Goal: Information Seeking & Learning: Learn about a topic

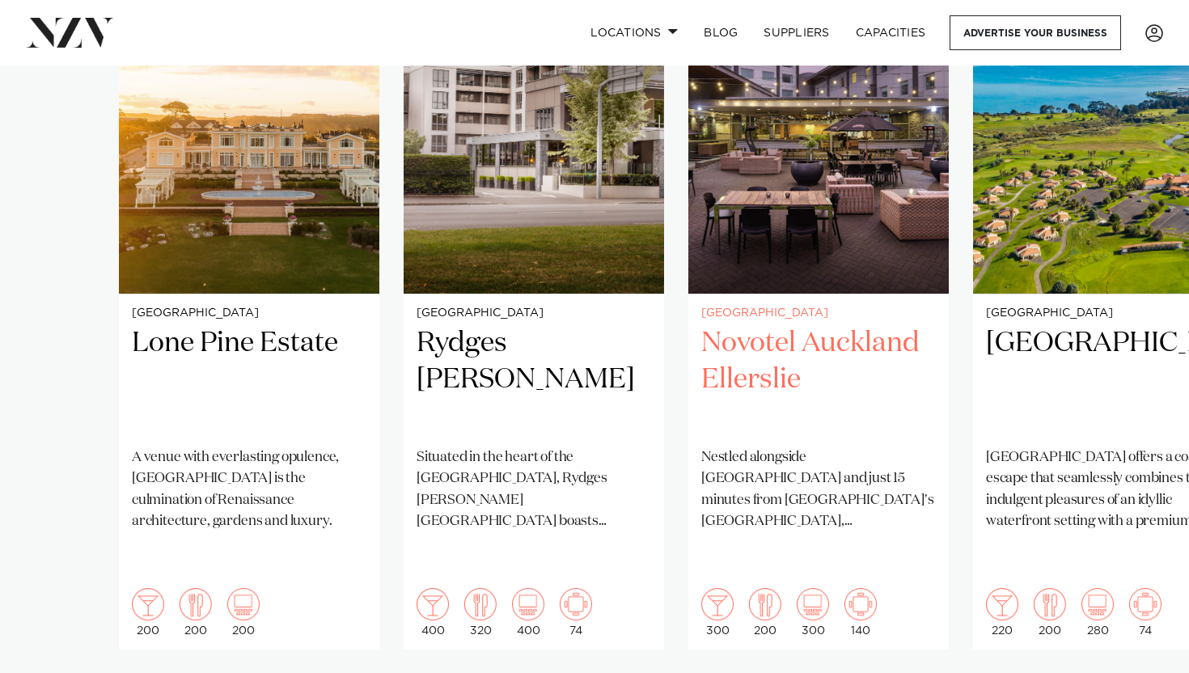
scroll to position [1273, 0]
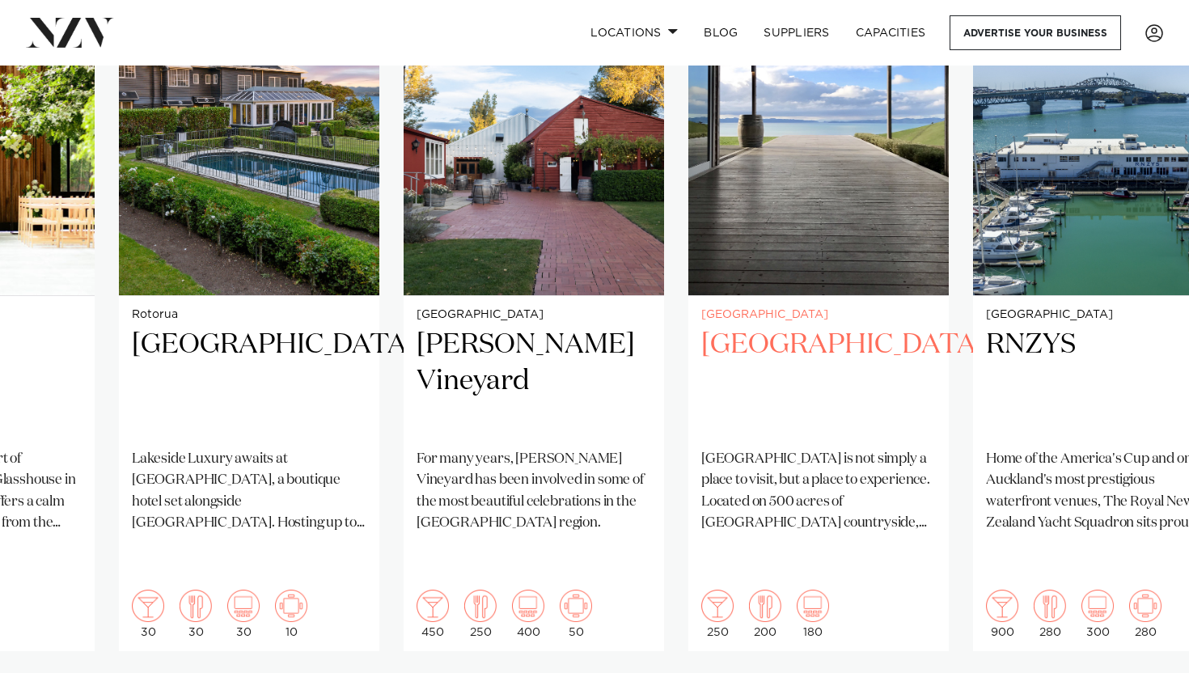
click at [869, 239] on img "27 / 38" at bounding box center [819, 121] width 261 height 350
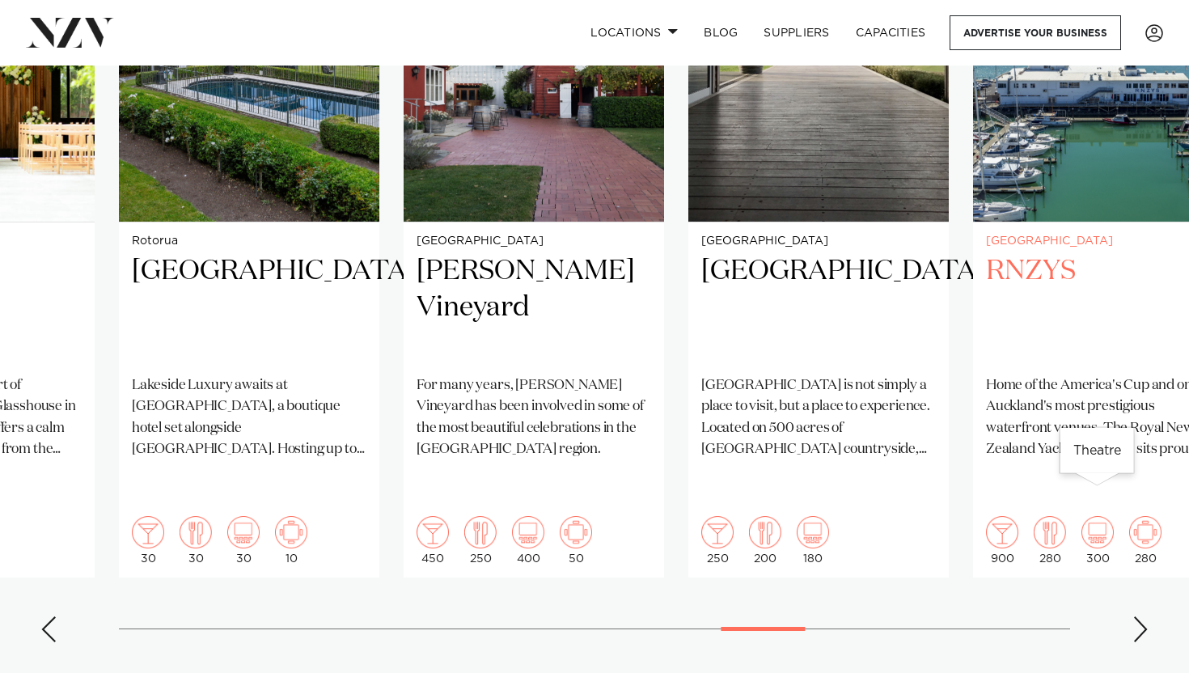
scroll to position [1361, 0]
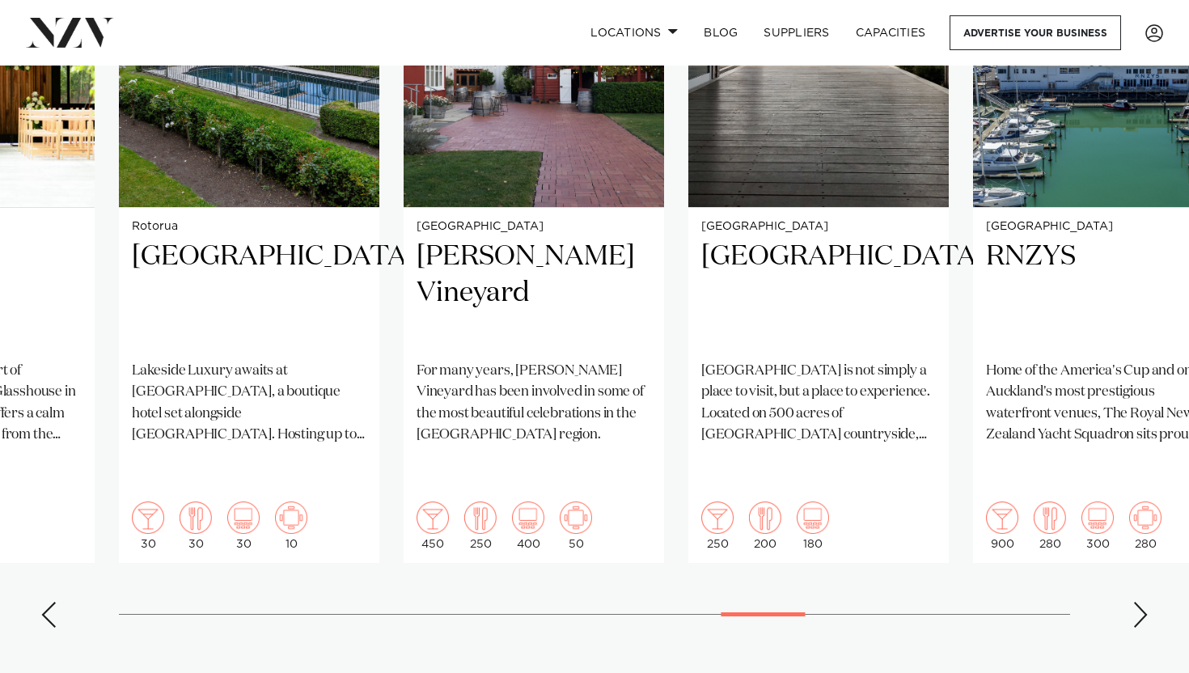
click at [1133, 602] on div "Next slide" at bounding box center [1141, 615] width 16 height 26
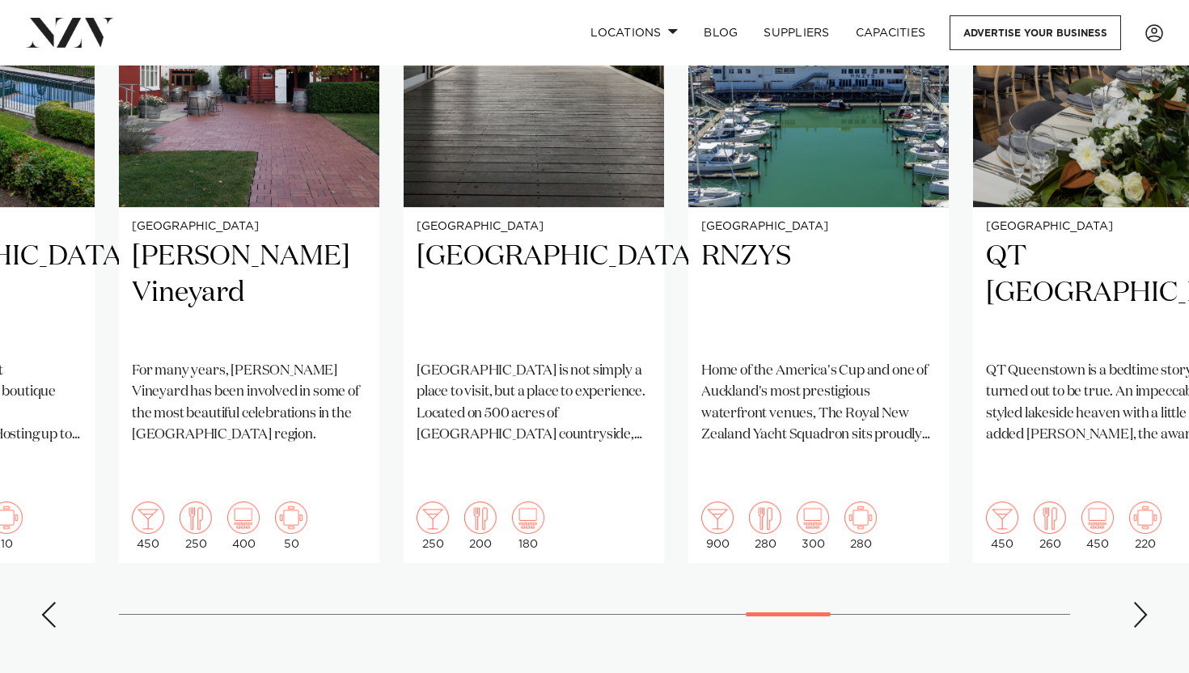
click at [1133, 602] on div "Next slide" at bounding box center [1141, 615] width 16 height 26
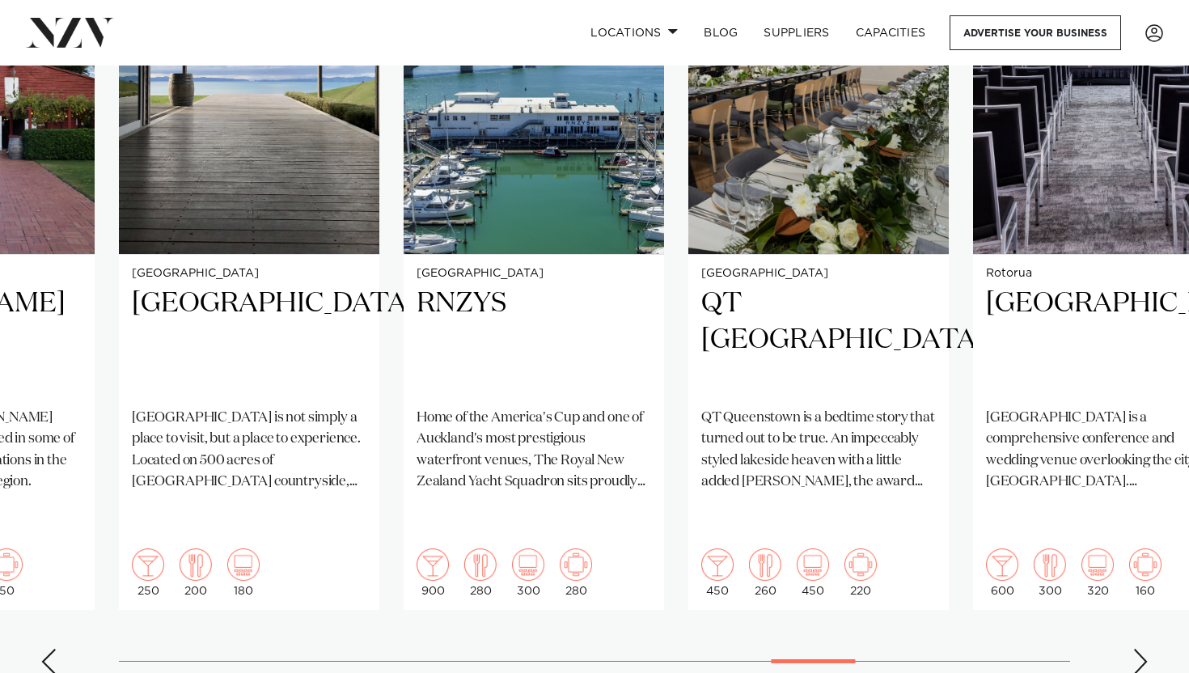
scroll to position [1312, 0]
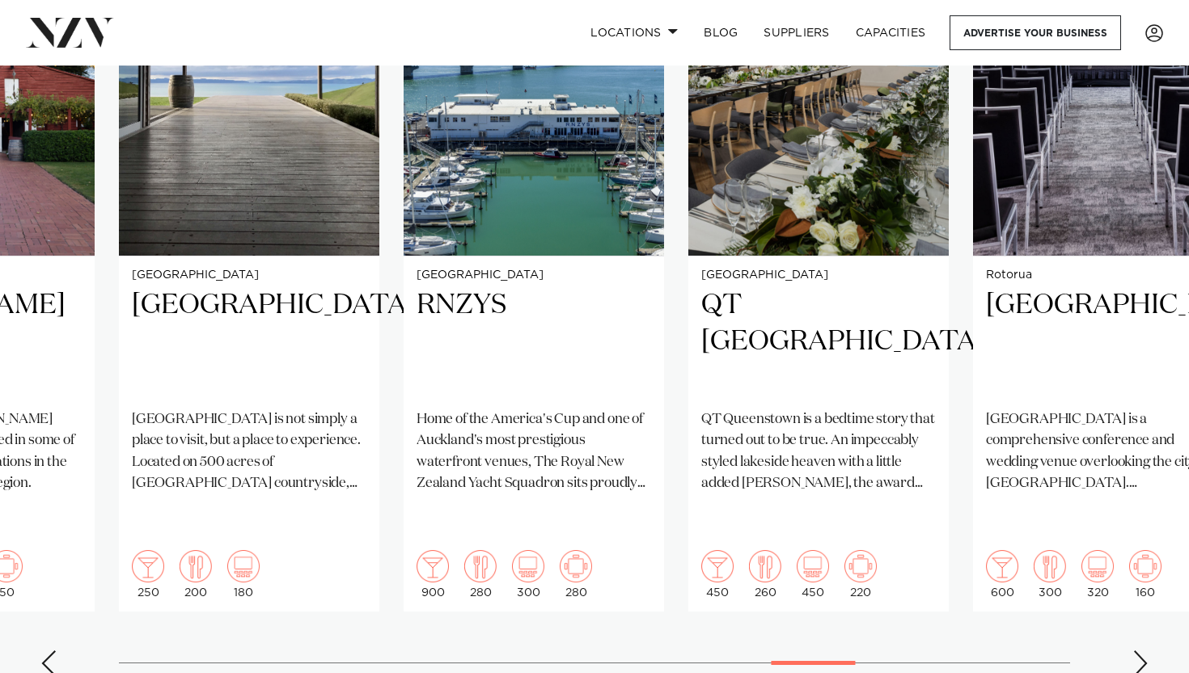
click at [1139, 640] on swiper-container "Auckland Lone Pine Estate A venue with everlasting opulence, Lone Pine Estate i…" at bounding box center [594, 297] width 1189 height 783
click at [1138, 650] on div "Next slide" at bounding box center [1141, 663] width 16 height 26
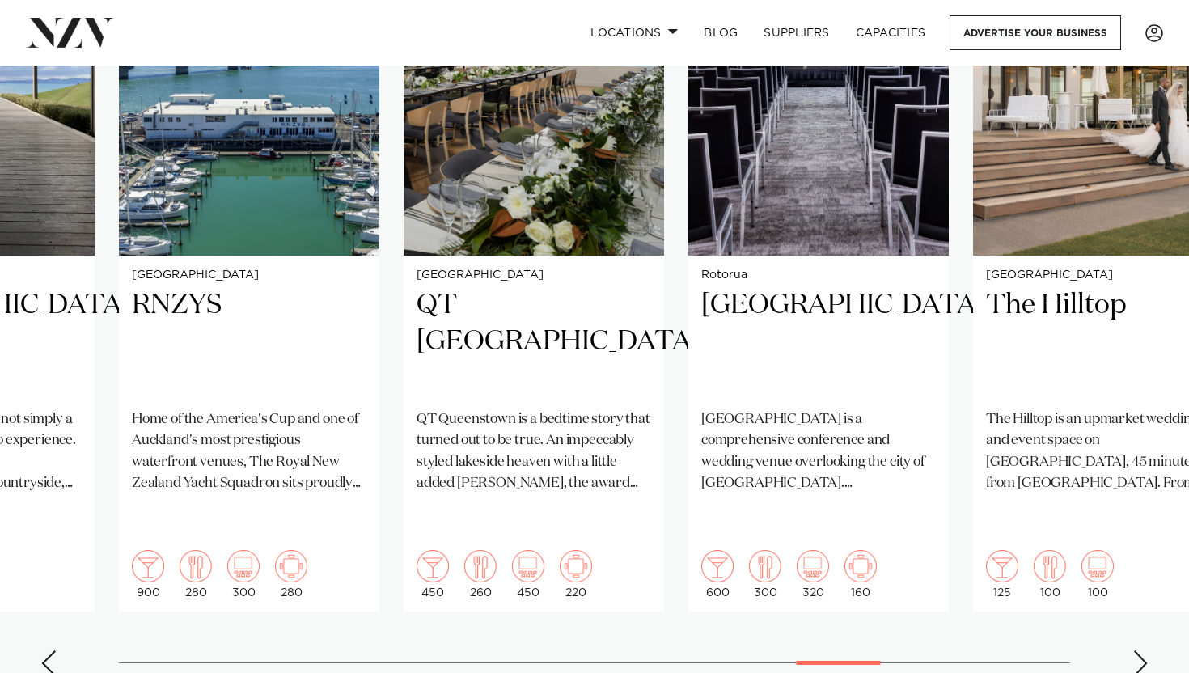
click at [1138, 650] on div "Next slide" at bounding box center [1141, 663] width 16 height 26
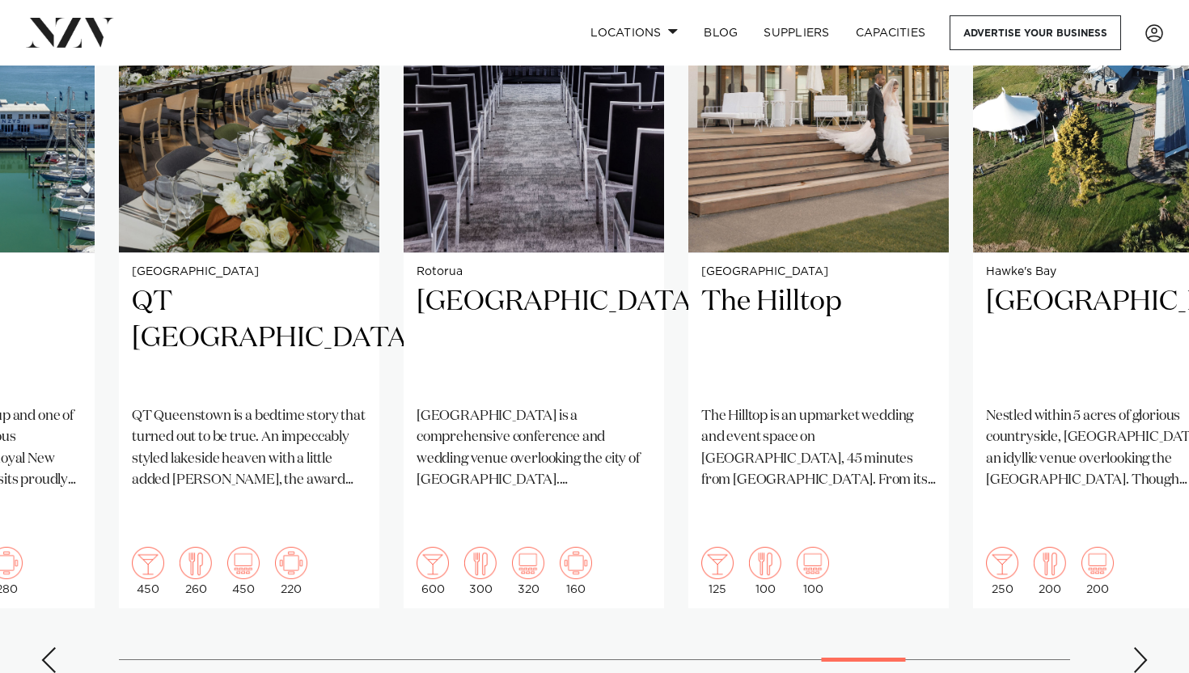
scroll to position [1317, 0]
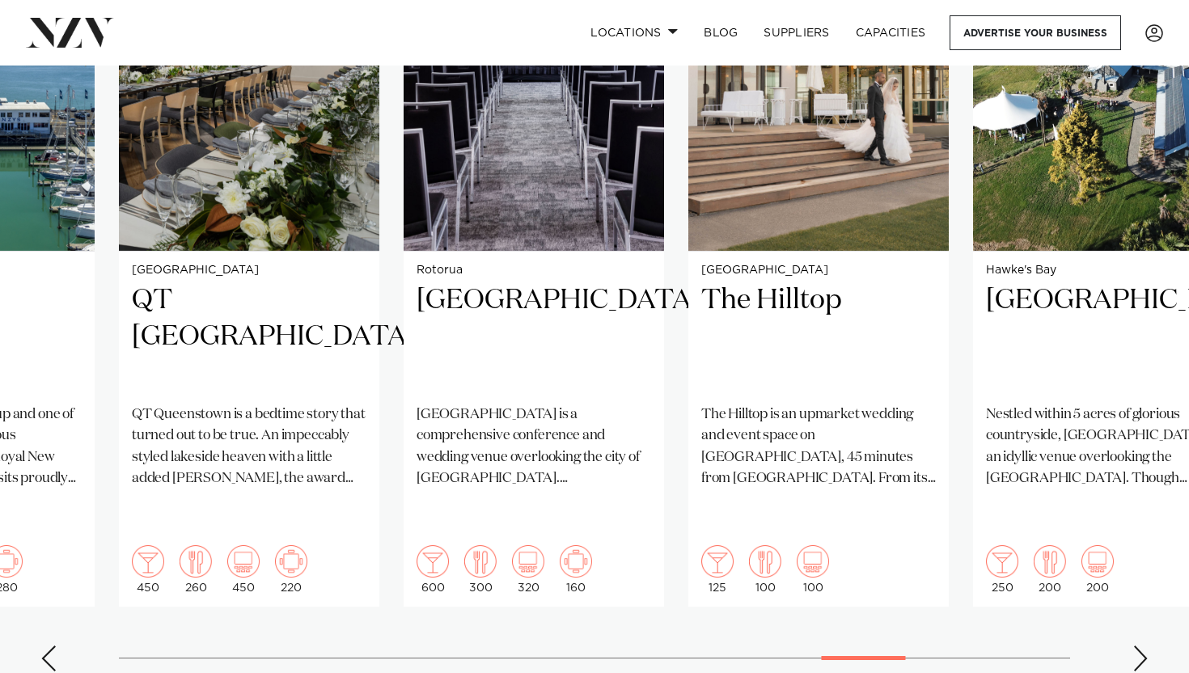
click at [1138, 646] on div "Next slide" at bounding box center [1141, 659] width 16 height 26
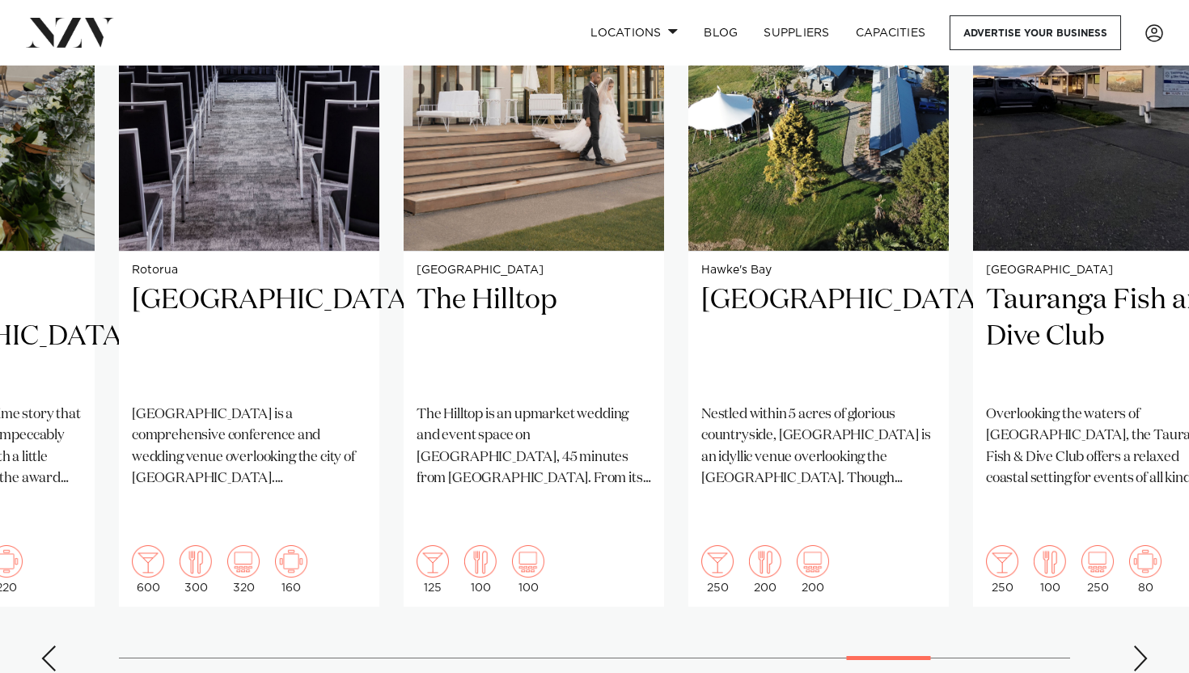
click at [1138, 646] on div "Next slide" at bounding box center [1141, 659] width 16 height 26
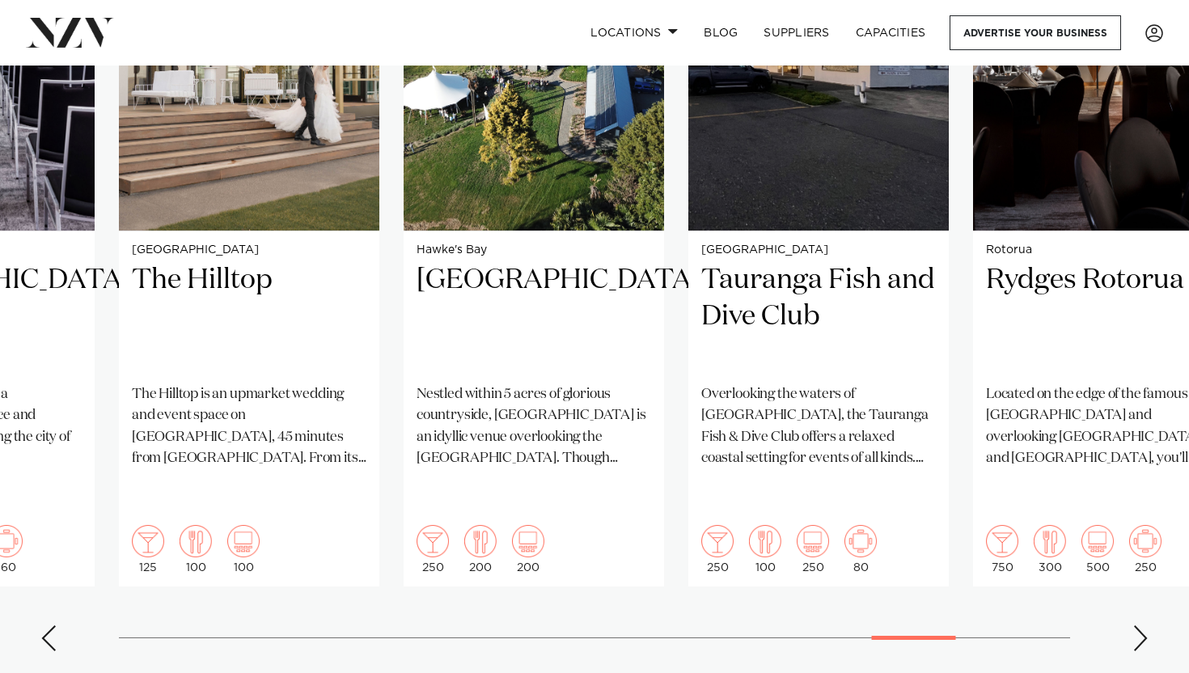
scroll to position [1340, 0]
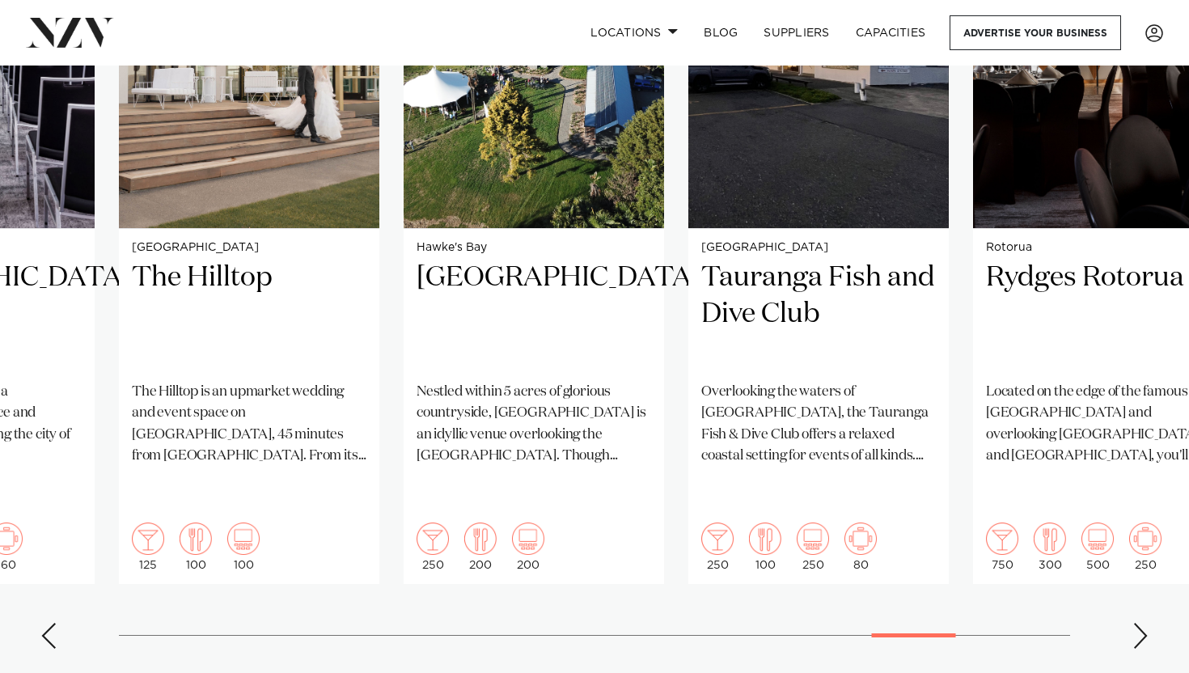
click at [1138, 623] on div "Next slide" at bounding box center [1141, 636] width 16 height 26
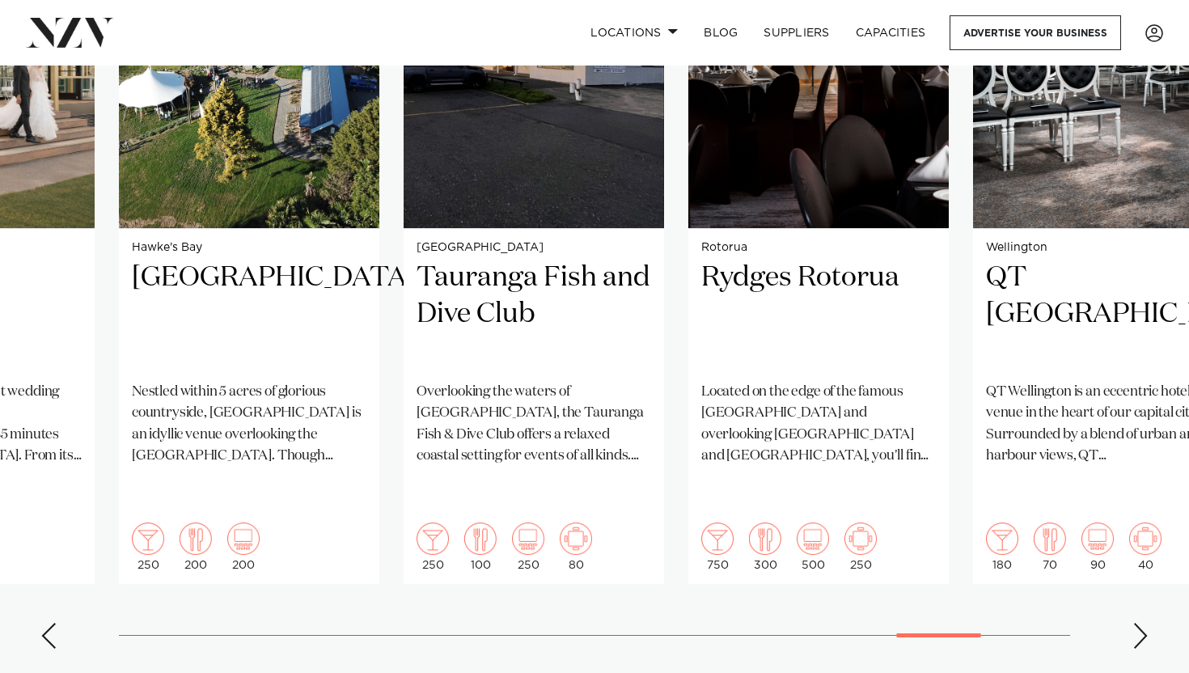
click at [1138, 623] on div "Next slide" at bounding box center [1141, 636] width 16 height 26
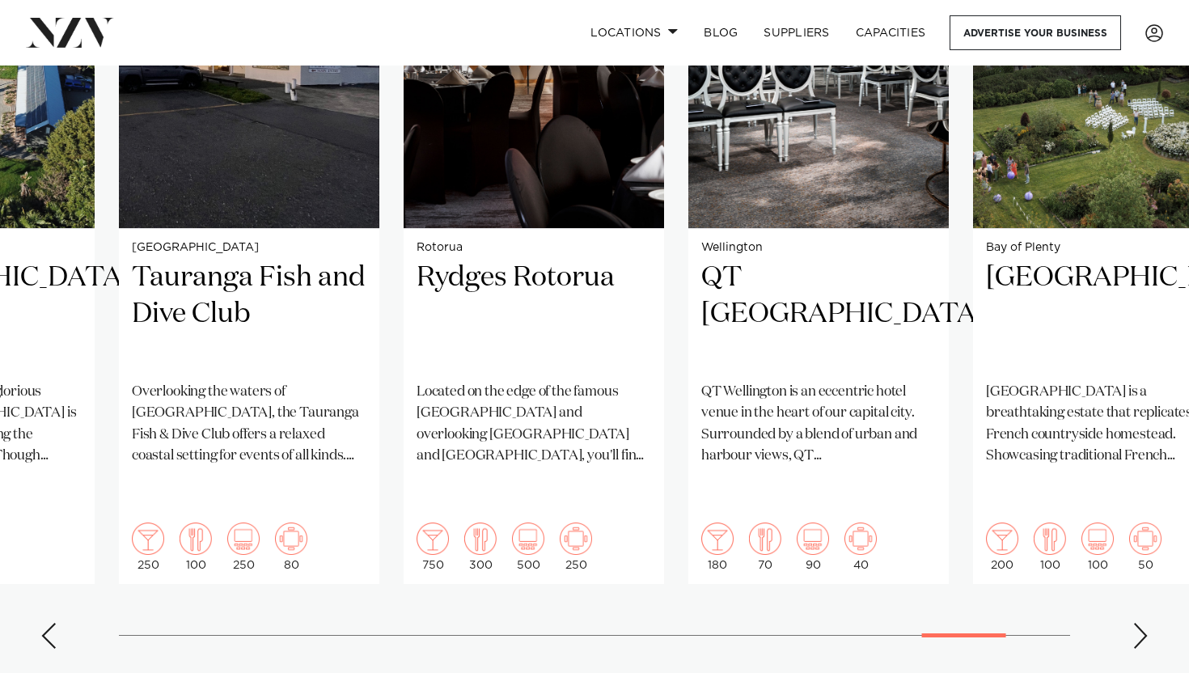
click at [1138, 623] on div "Next slide" at bounding box center [1141, 636] width 16 height 26
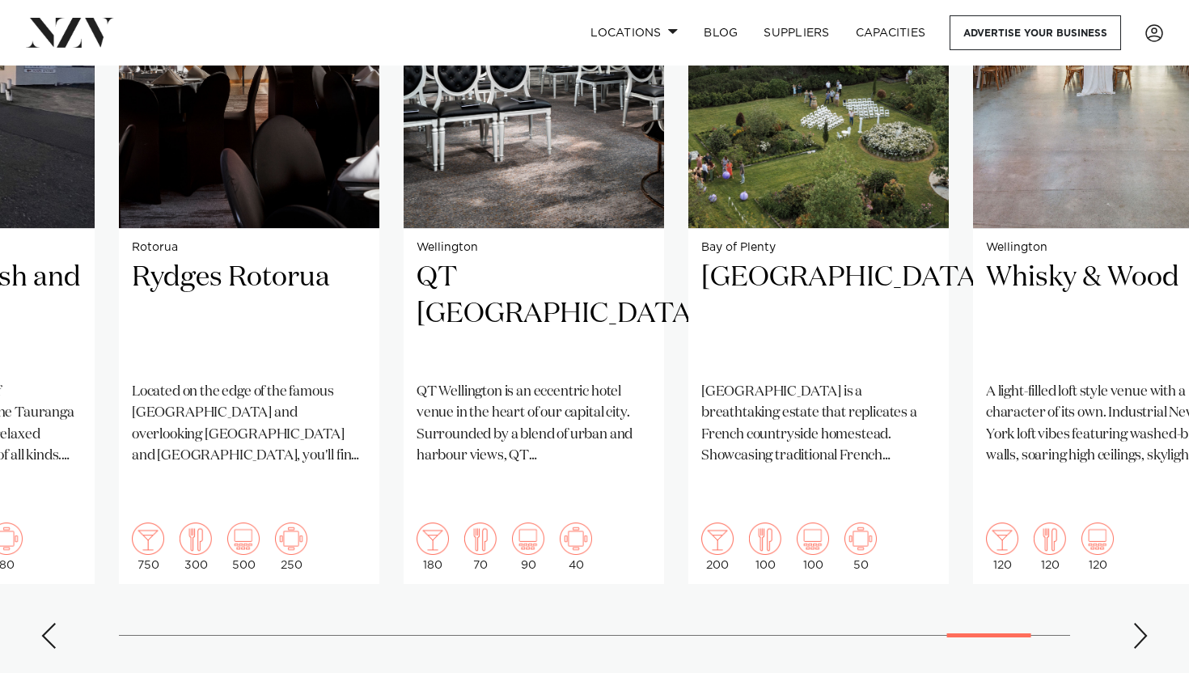
click at [1138, 623] on div "Next slide" at bounding box center [1141, 636] width 16 height 26
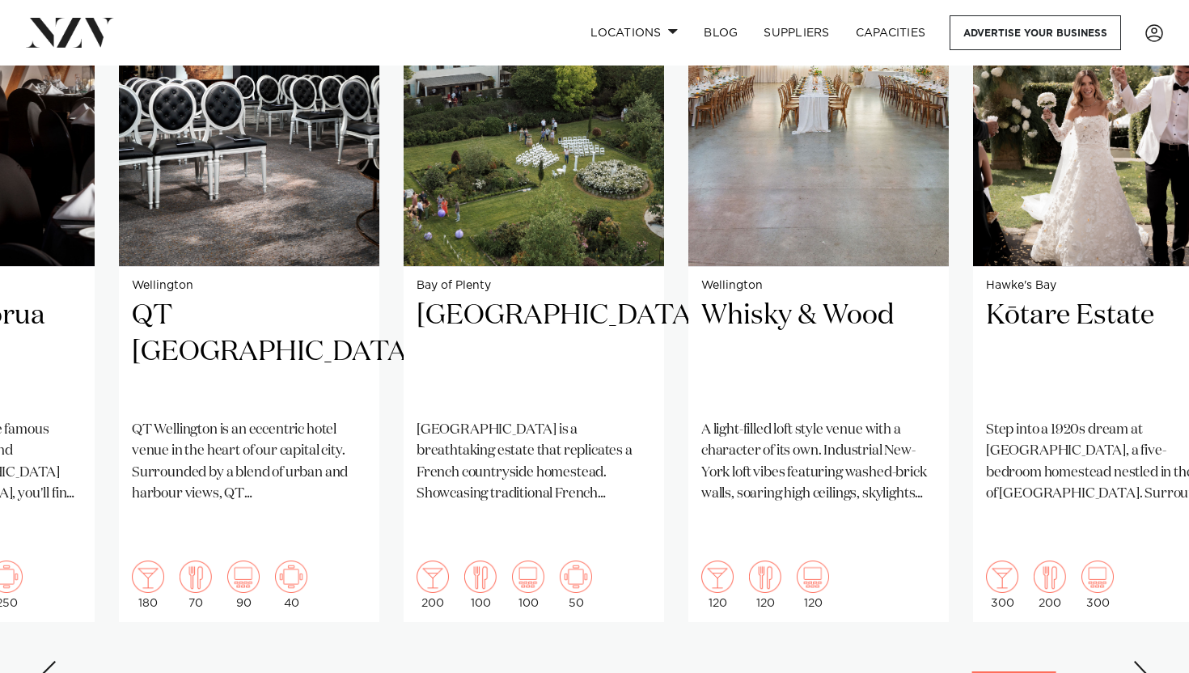
scroll to position [1303, 0]
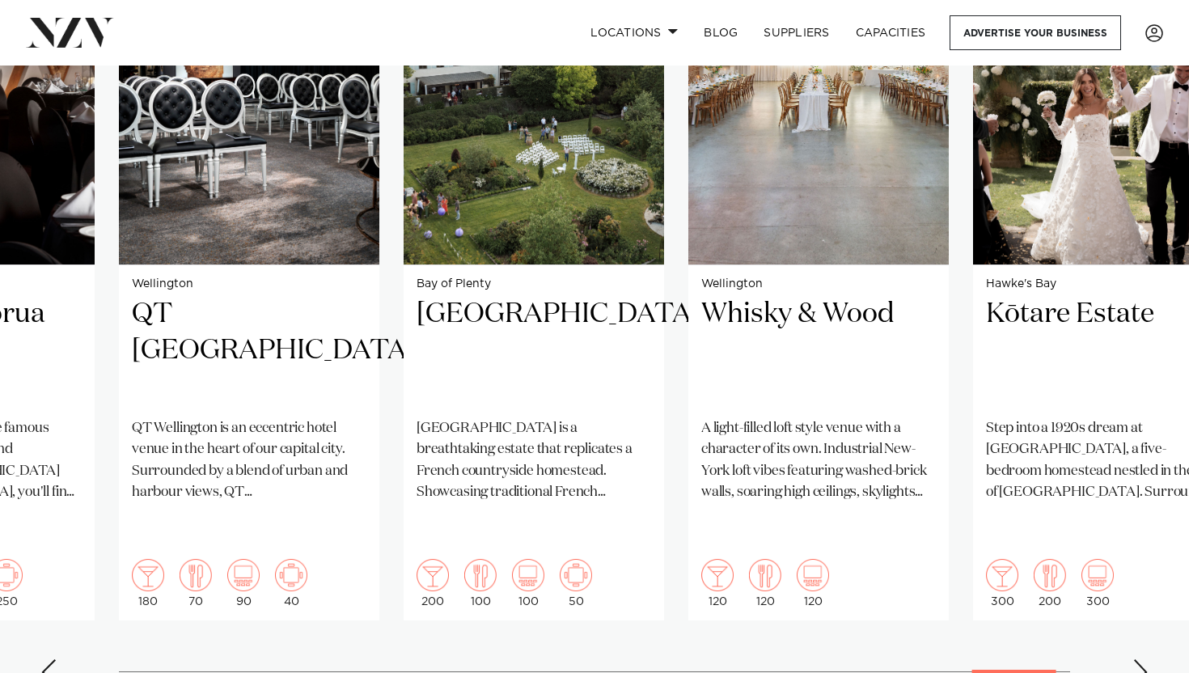
click at [1134, 659] on div "Next slide" at bounding box center [1141, 672] width 16 height 26
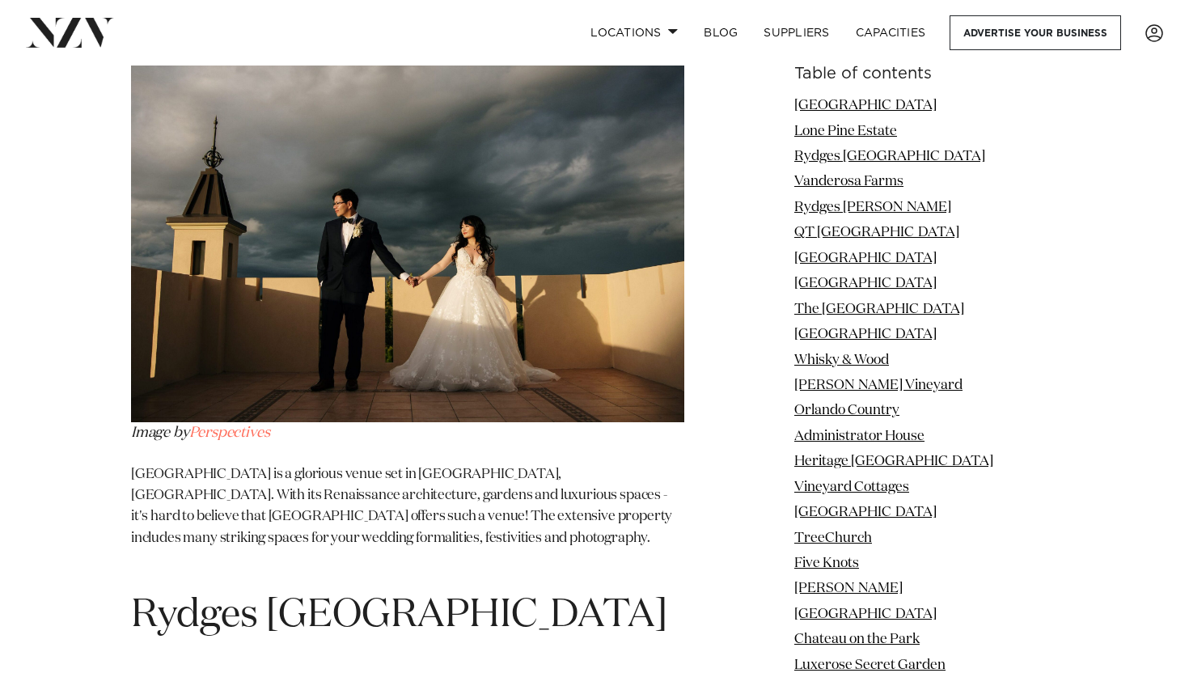
scroll to position [2798, 0]
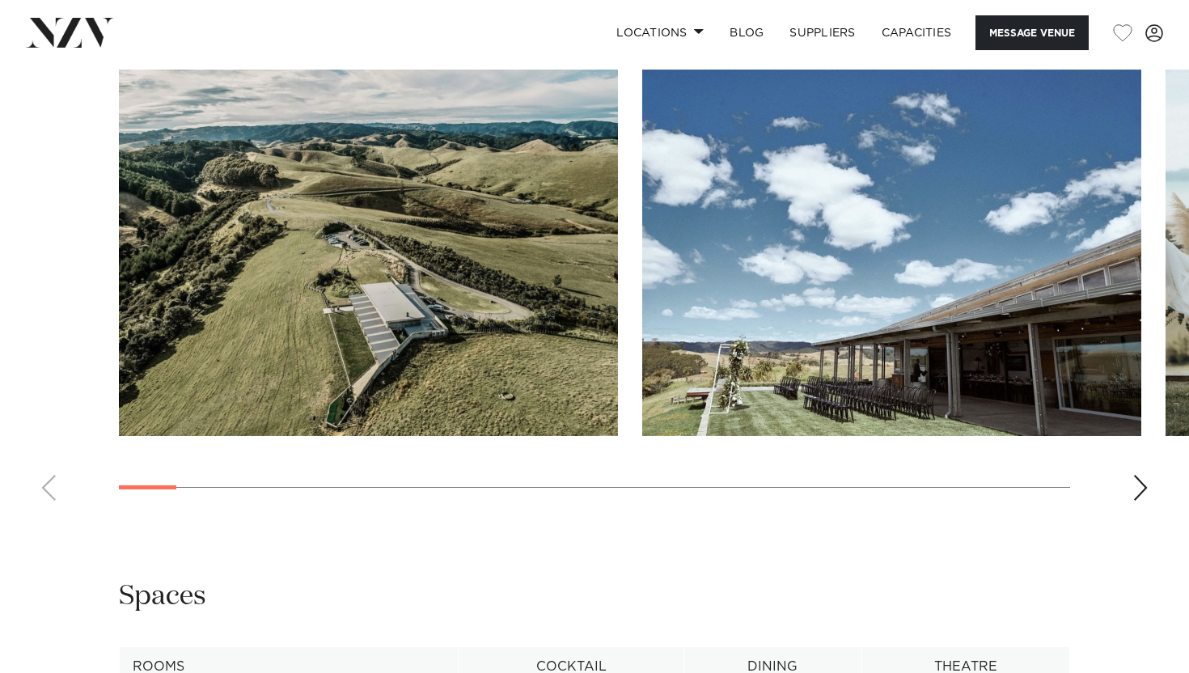
scroll to position [1611, 0]
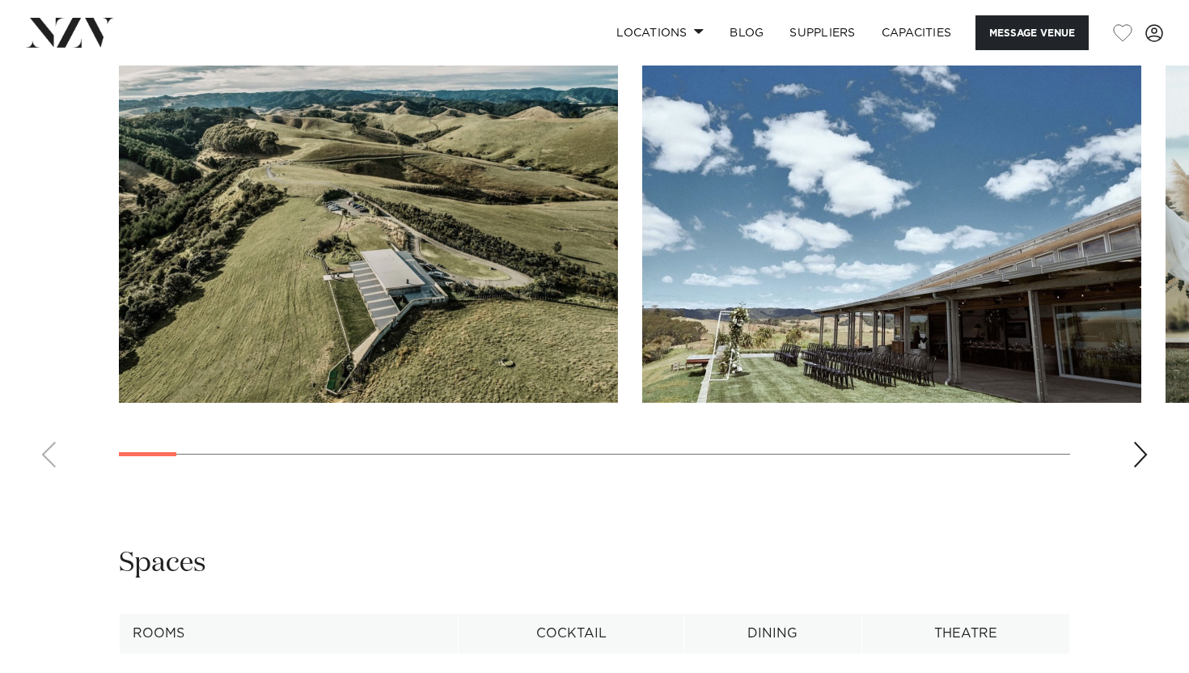
click at [1140, 451] on div "Next slide" at bounding box center [1141, 455] width 16 height 26
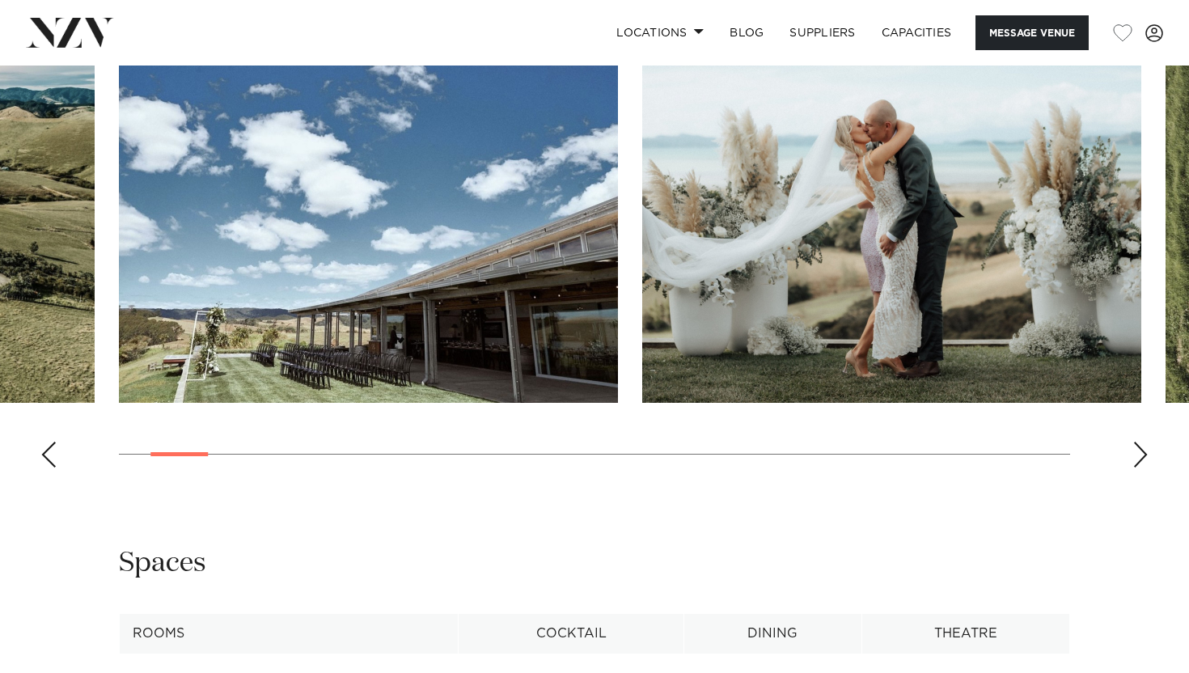
click at [1140, 451] on div "Next slide" at bounding box center [1141, 455] width 16 height 26
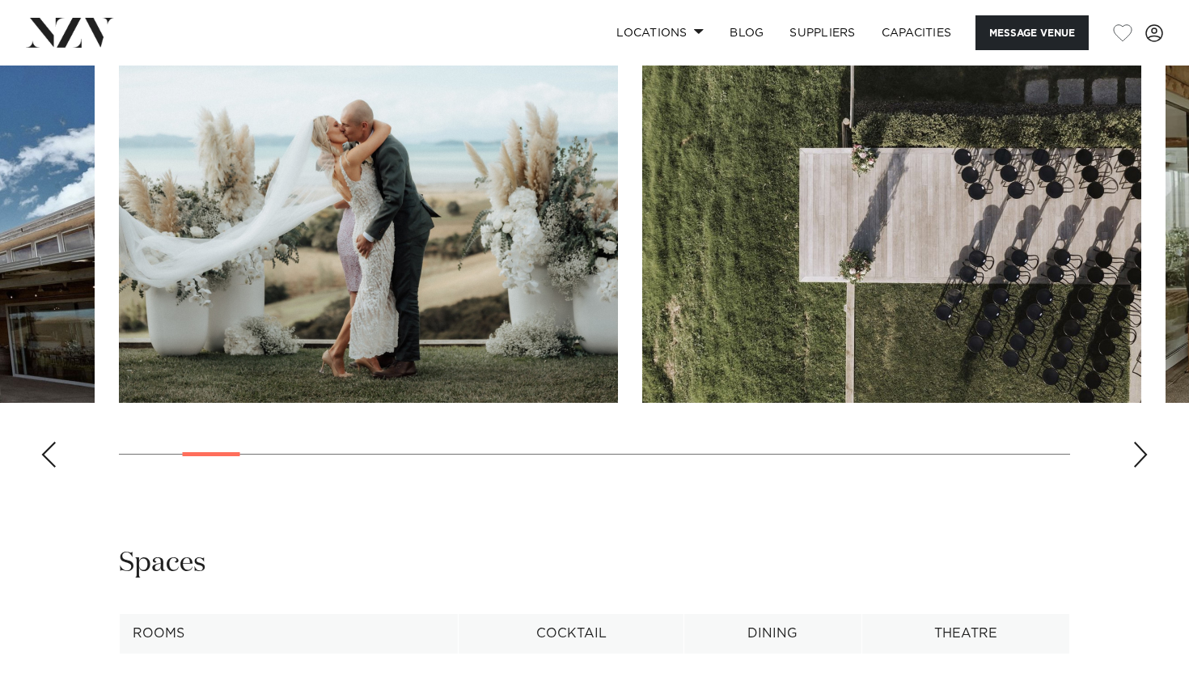
click at [1140, 451] on div "Next slide" at bounding box center [1141, 455] width 16 height 26
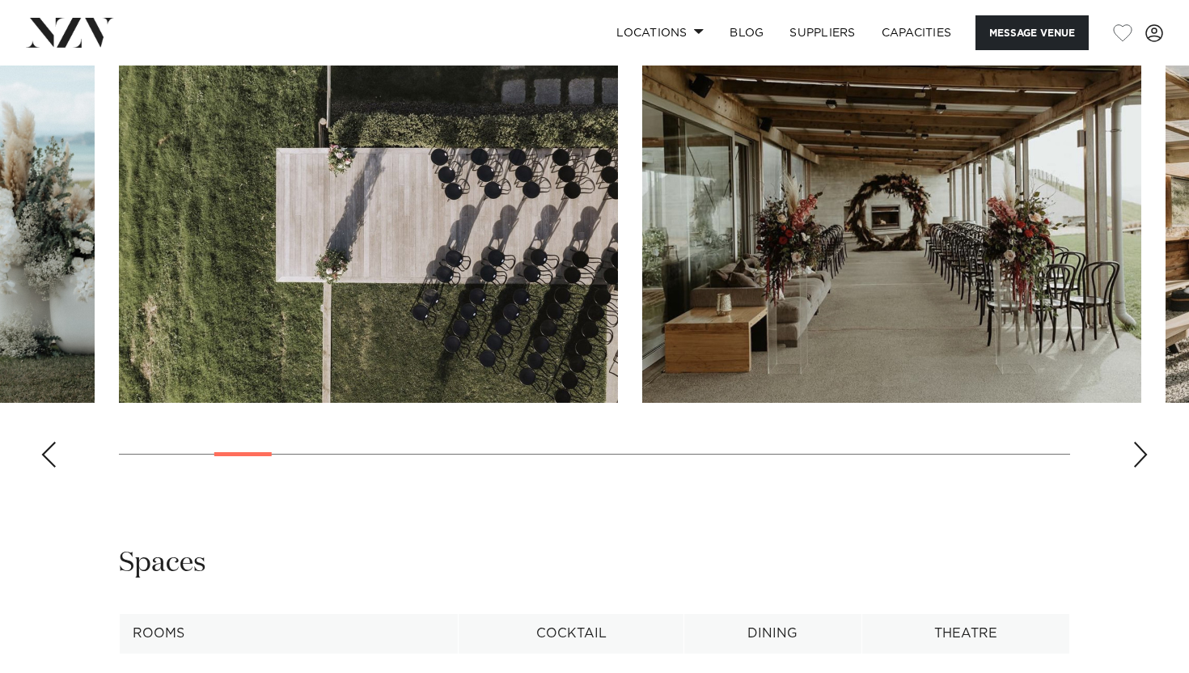
click at [1140, 451] on div "Next slide" at bounding box center [1141, 455] width 16 height 26
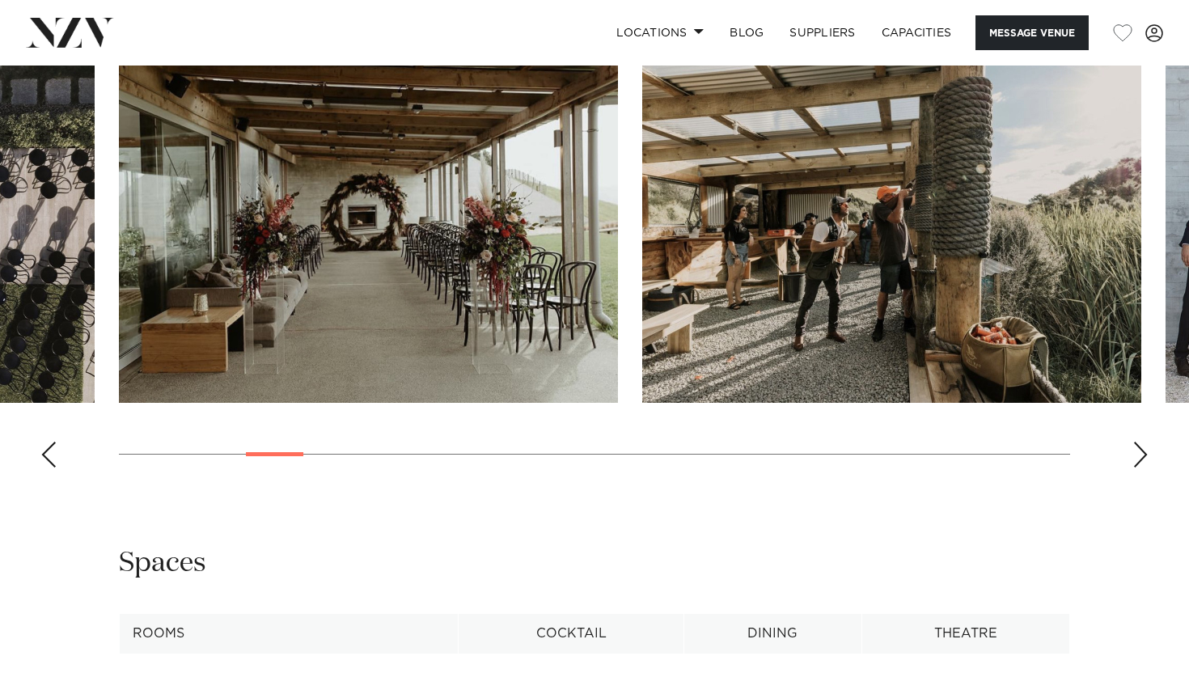
click at [1140, 451] on div "Next slide" at bounding box center [1141, 455] width 16 height 26
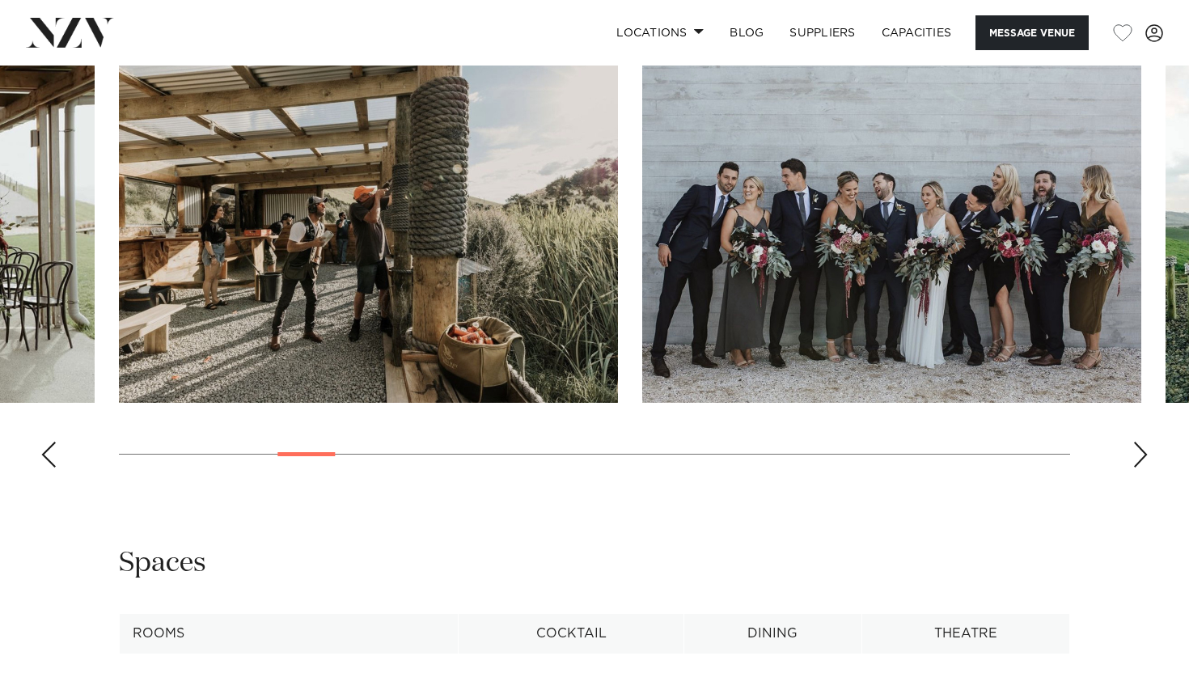
click at [1140, 451] on div "Next slide" at bounding box center [1141, 455] width 16 height 26
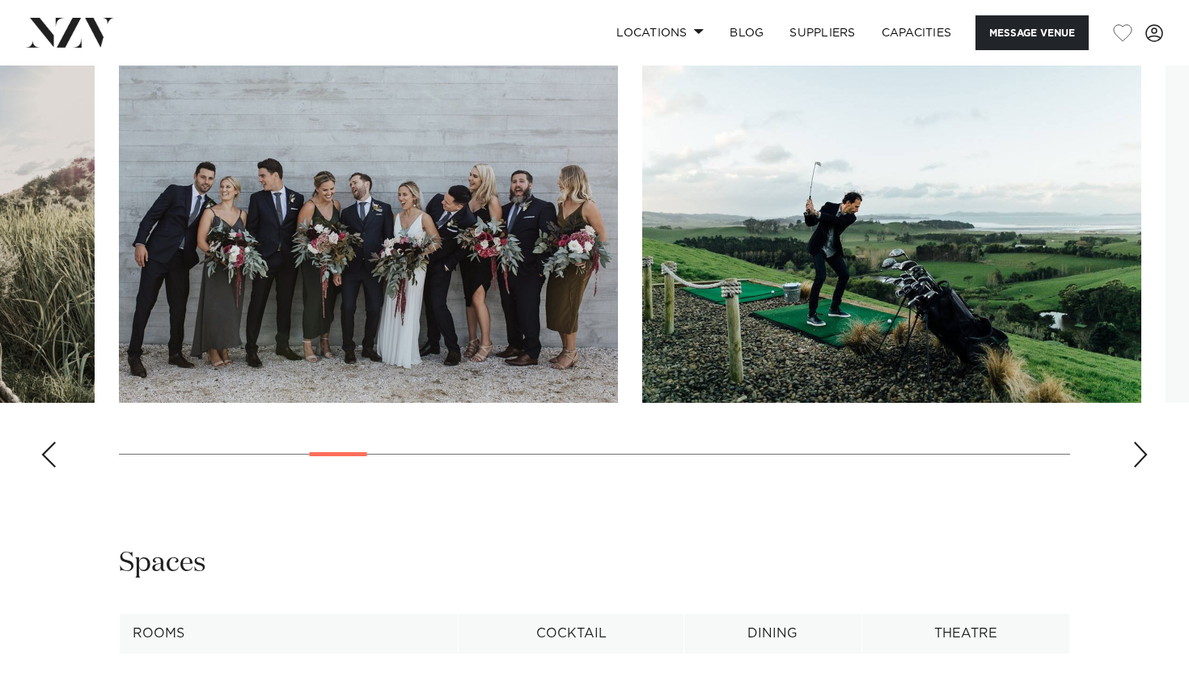
click at [1140, 451] on div "Next slide" at bounding box center [1141, 455] width 16 height 26
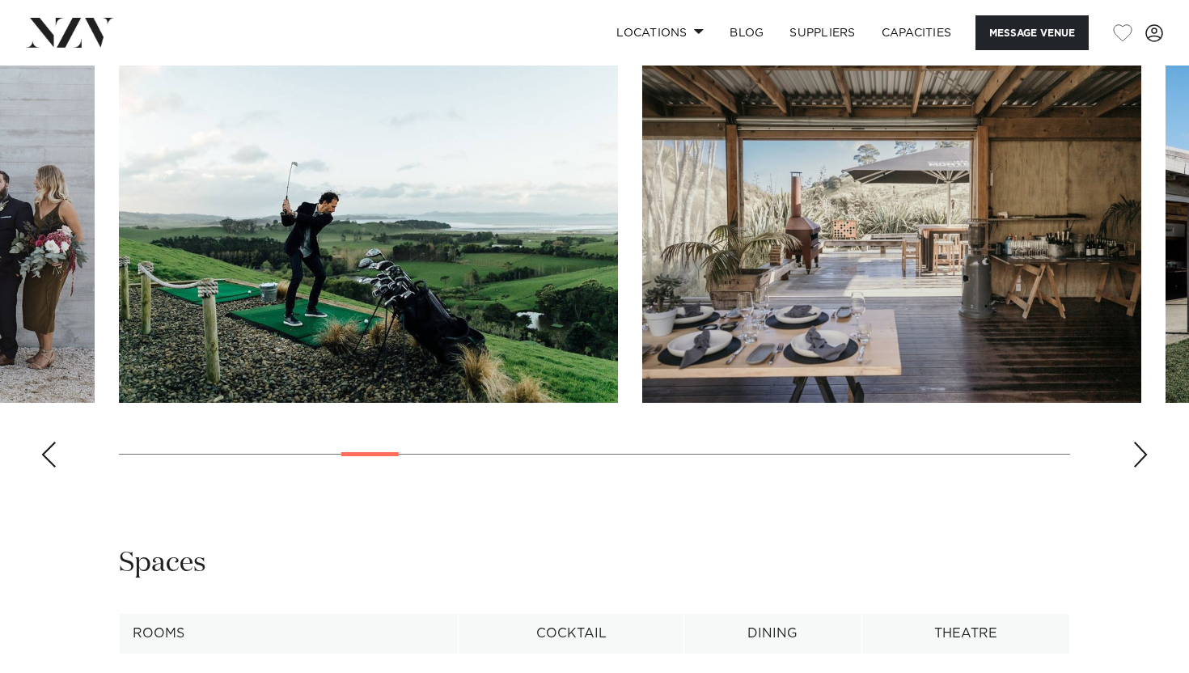
click at [1140, 451] on div "Next slide" at bounding box center [1141, 455] width 16 height 26
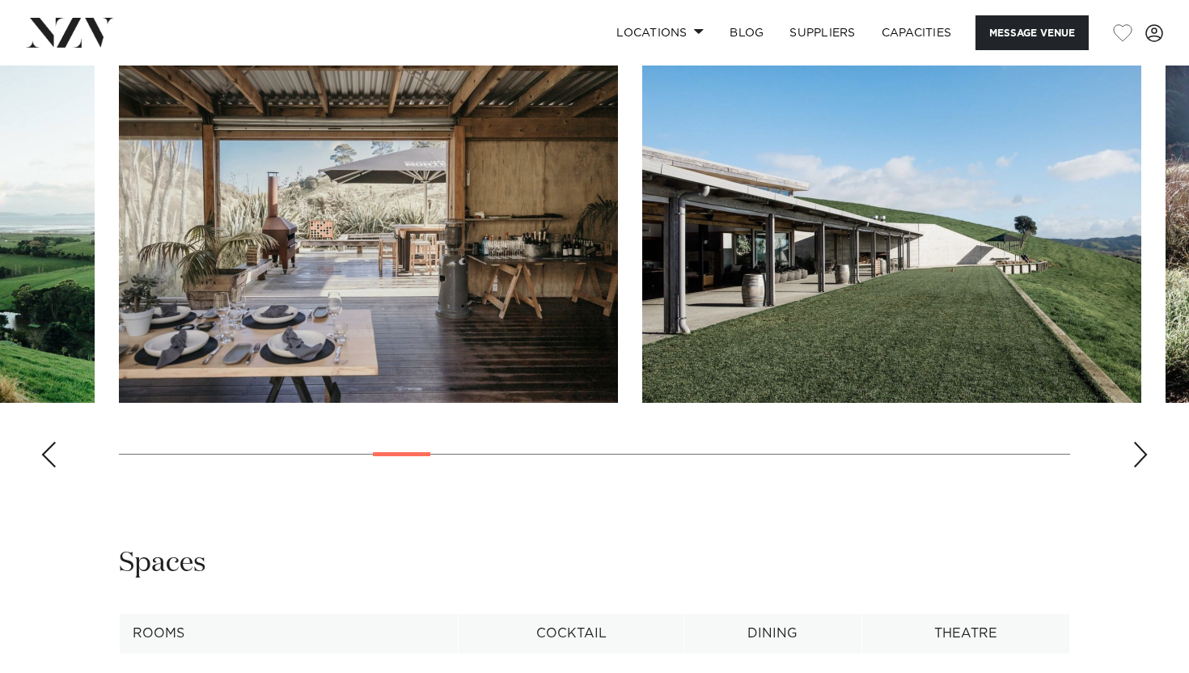
click at [1140, 451] on div "Next slide" at bounding box center [1141, 455] width 16 height 26
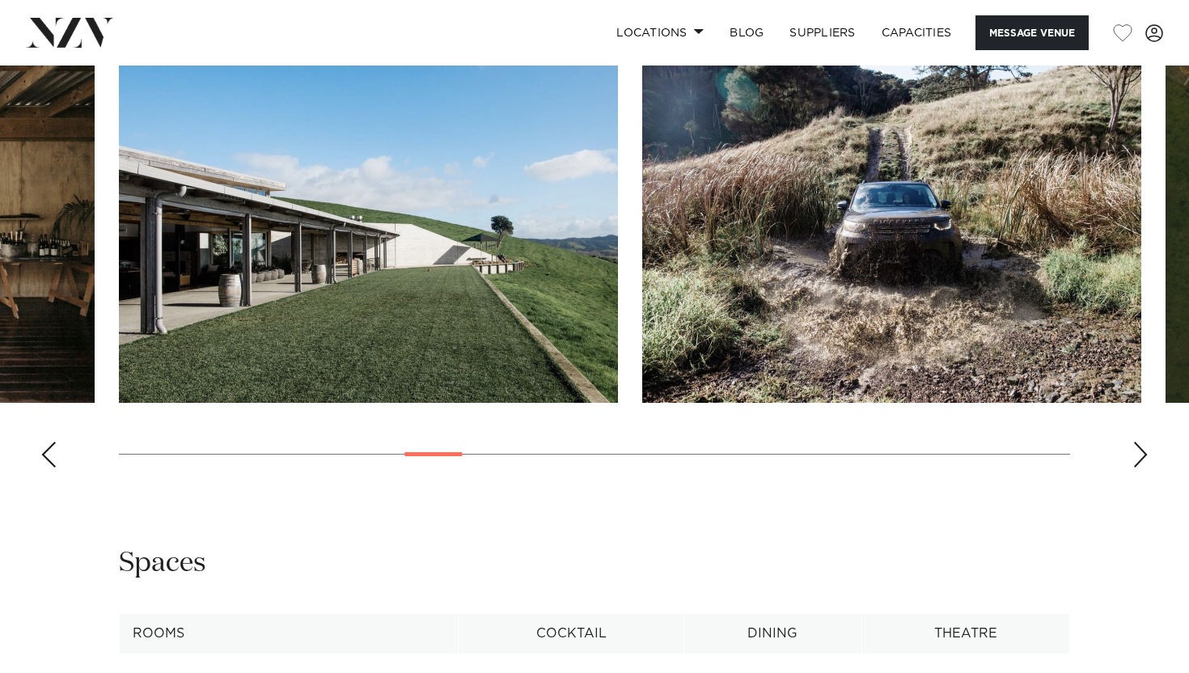
click at [1140, 451] on div "Next slide" at bounding box center [1141, 455] width 16 height 26
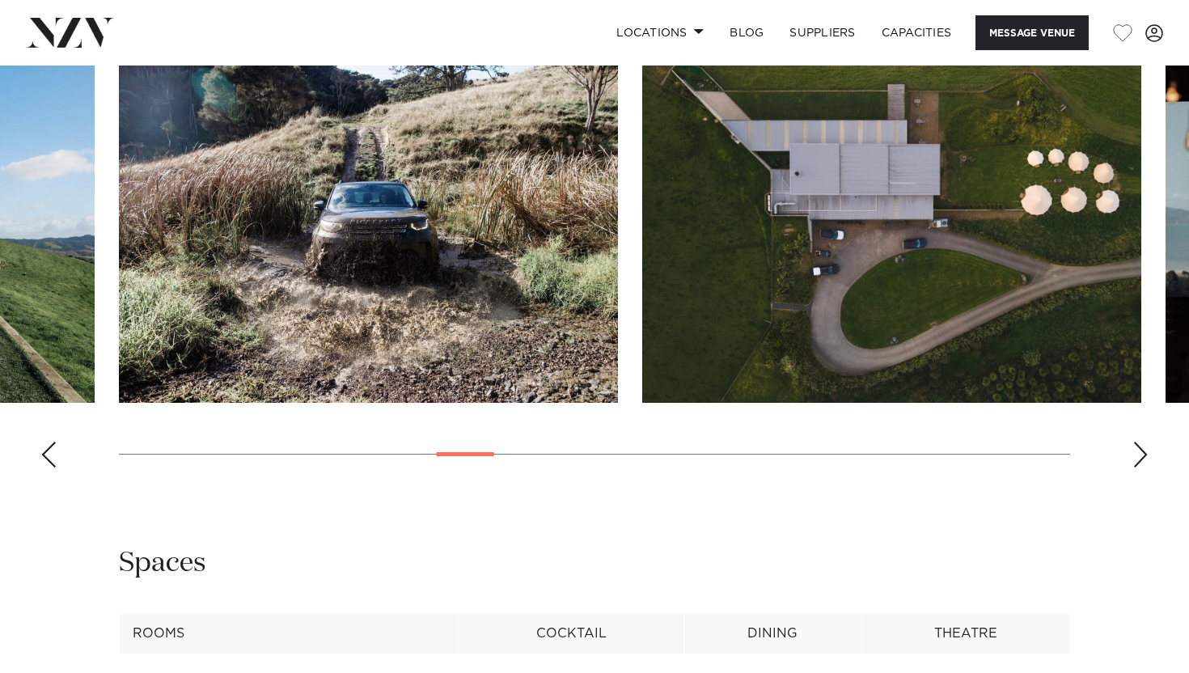
click at [1140, 451] on div "Next slide" at bounding box center [1141, 455] width 16 height 26
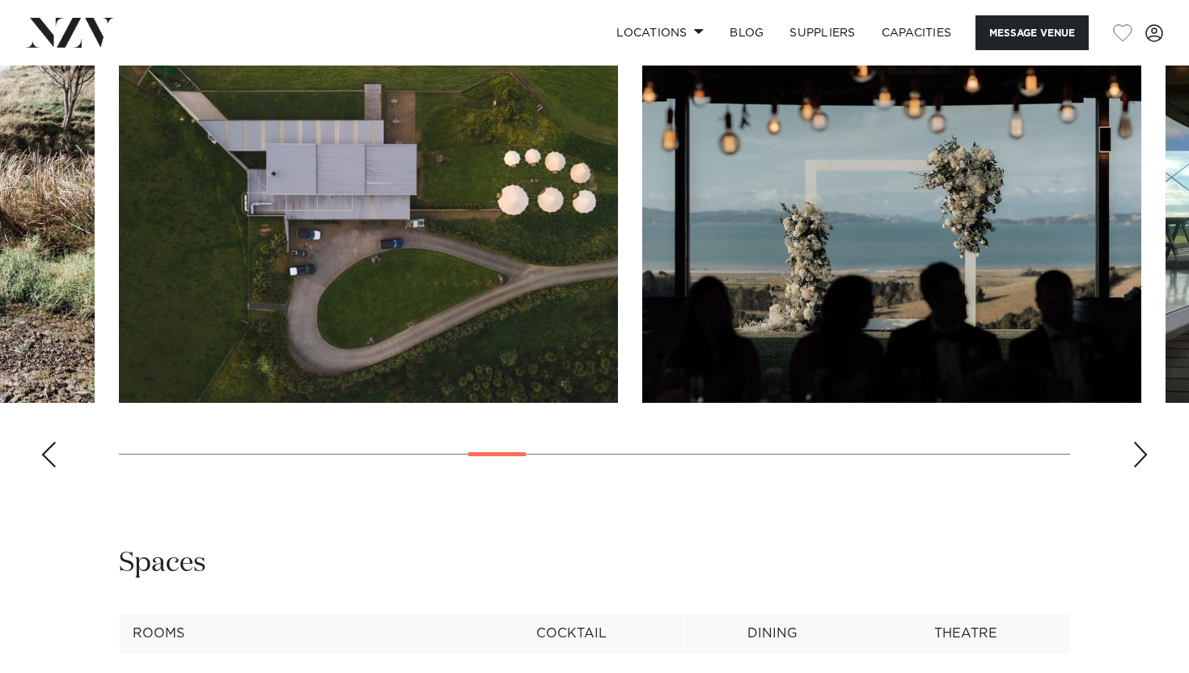
click at [1140, 451] on div "Next slide" at bounding box center [1141, 455] width 16 height 26
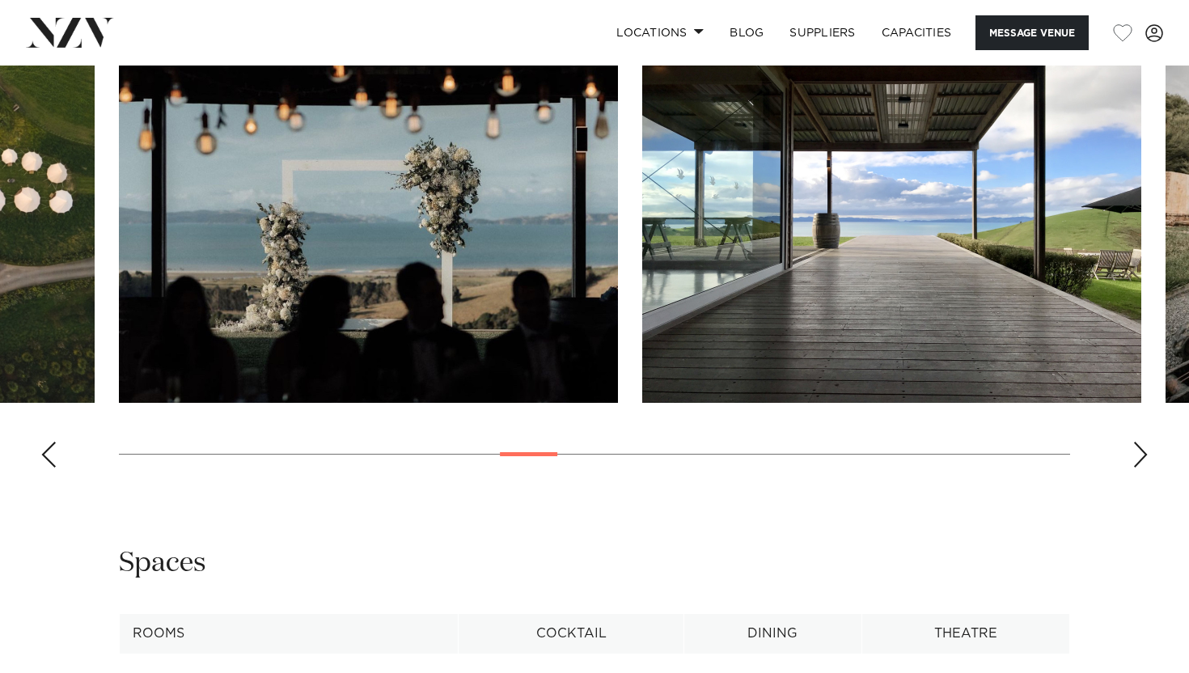
click at [1140, 451] on div "Next slide" at bounding box center [1141, 455] width 16 height 26
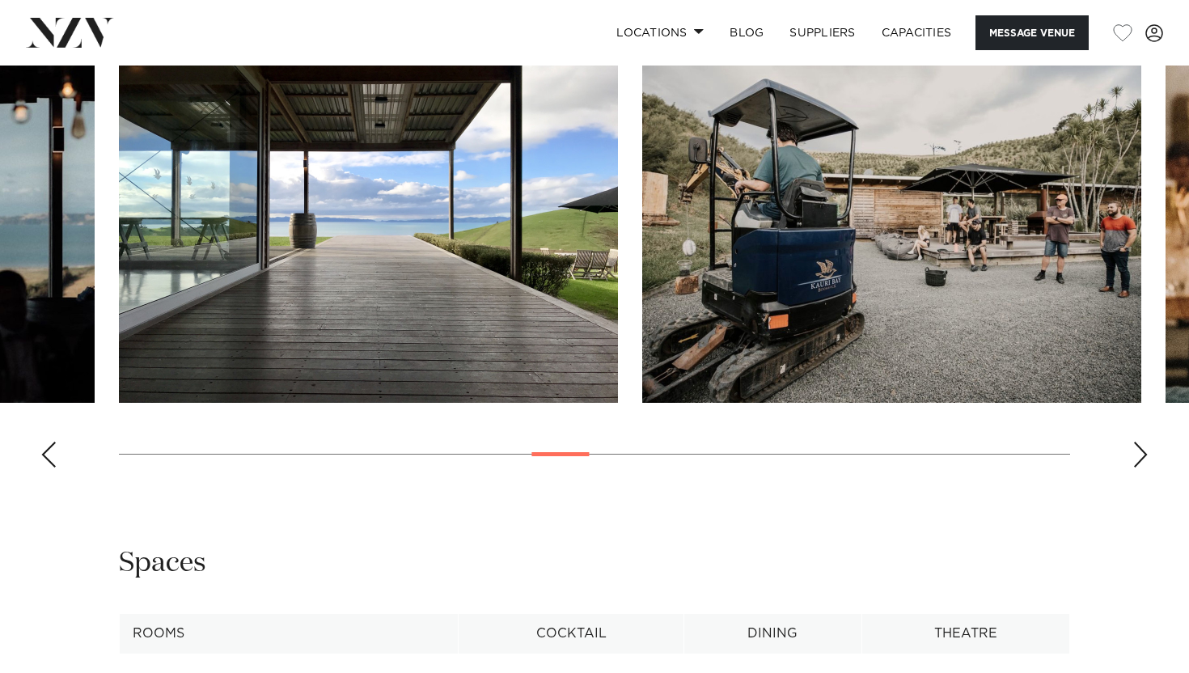
click at [1140, 451] on div "Next slide" at bounding box center [1141, 455] width 16 height 26
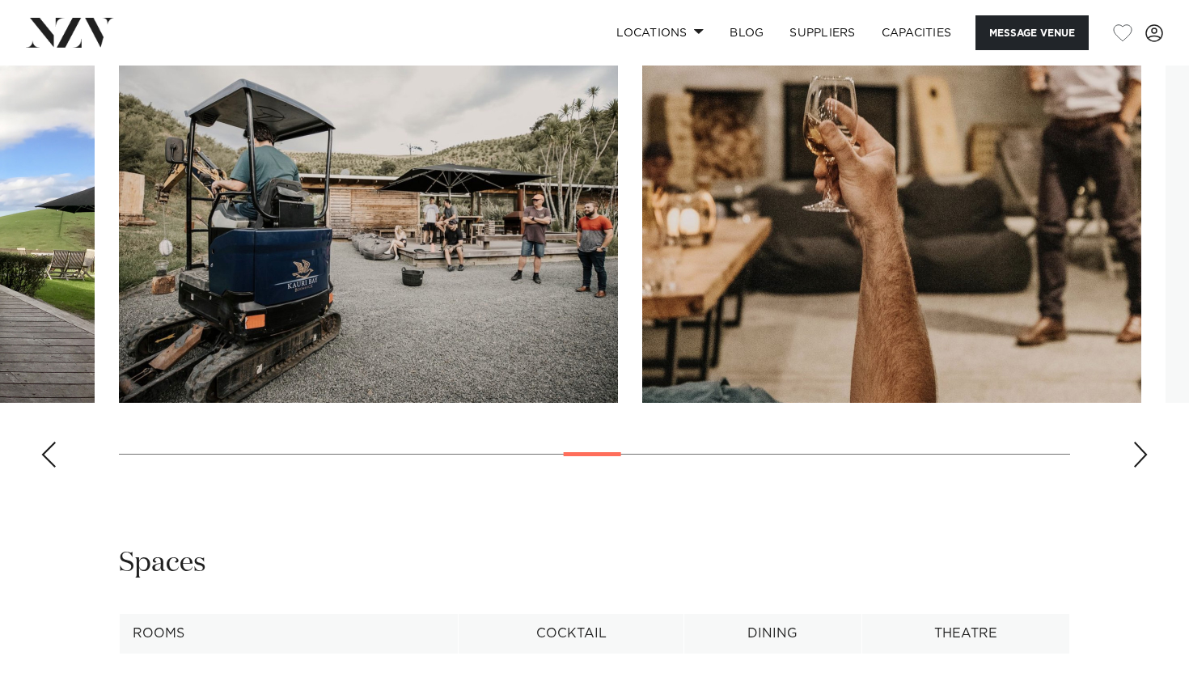
click at [1140, 451] on div "Next slide" at bounding box center [1141, 455] width 16 height 26
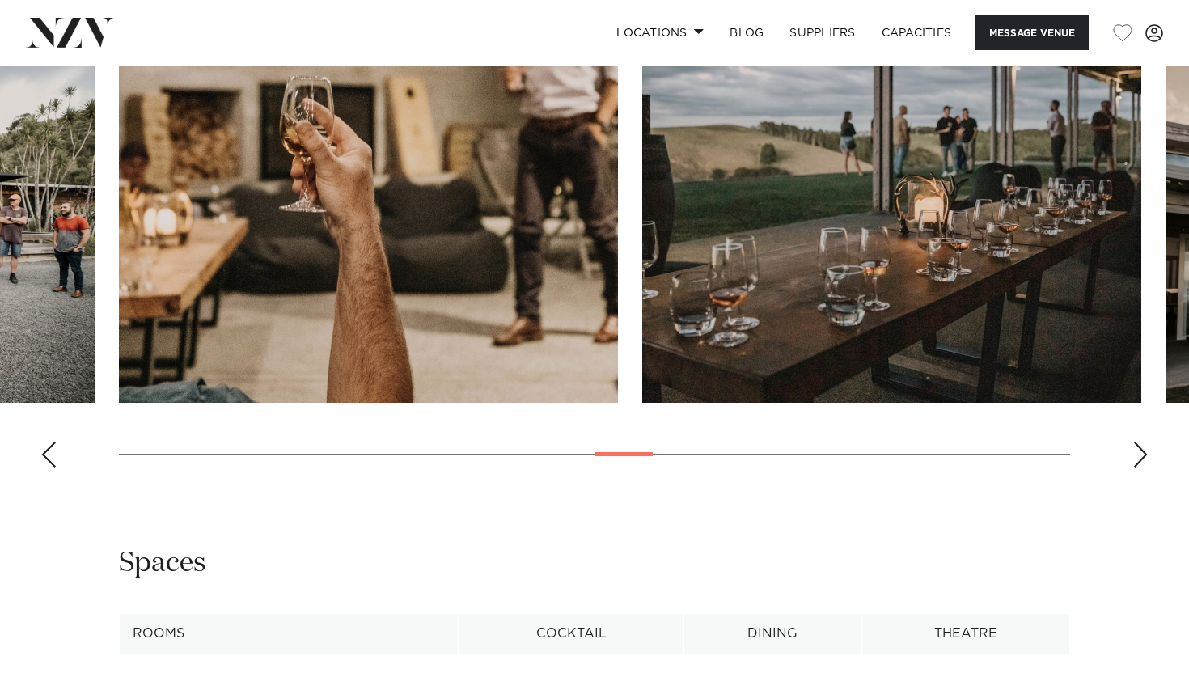
click at [1140, 451] on div "Next slide" at bounding box center [1141, 455] width 16 height 26
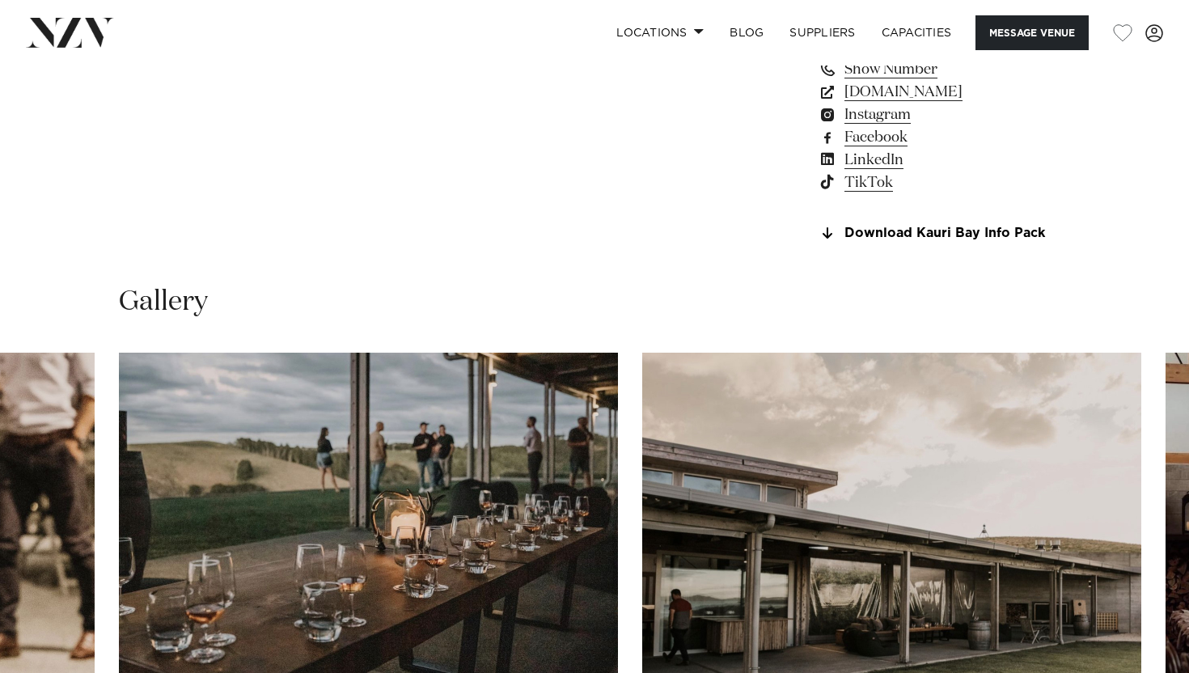
scroll to position [1198, 0]
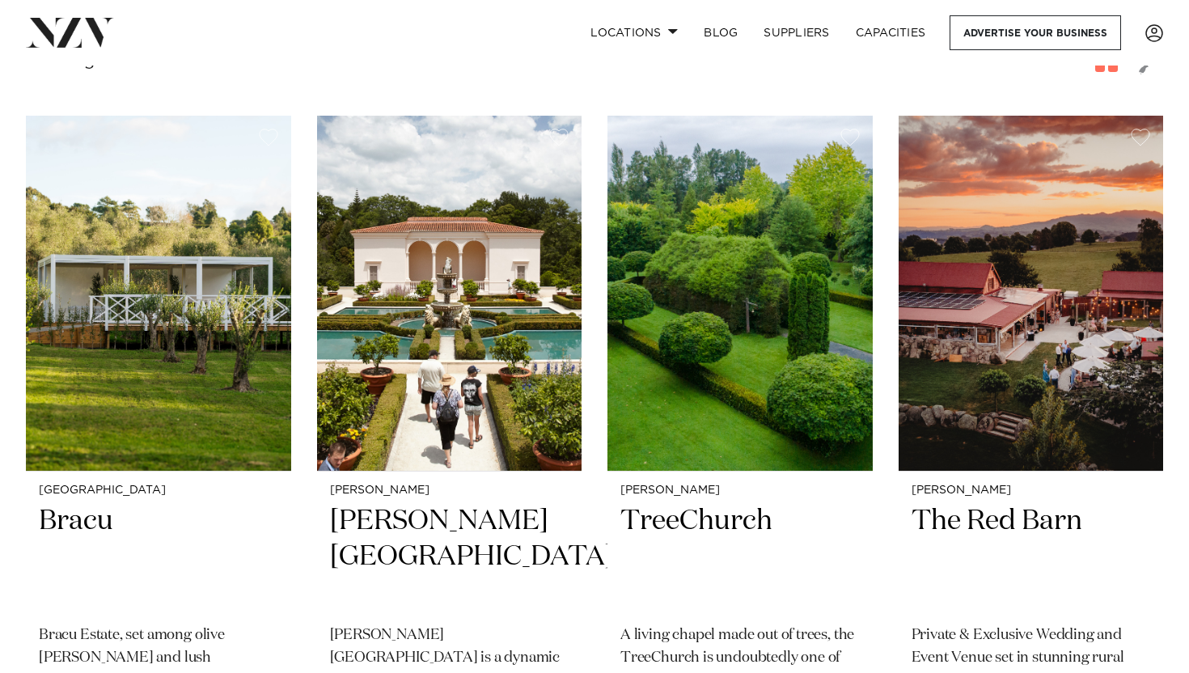
scroll to position [634, 0]
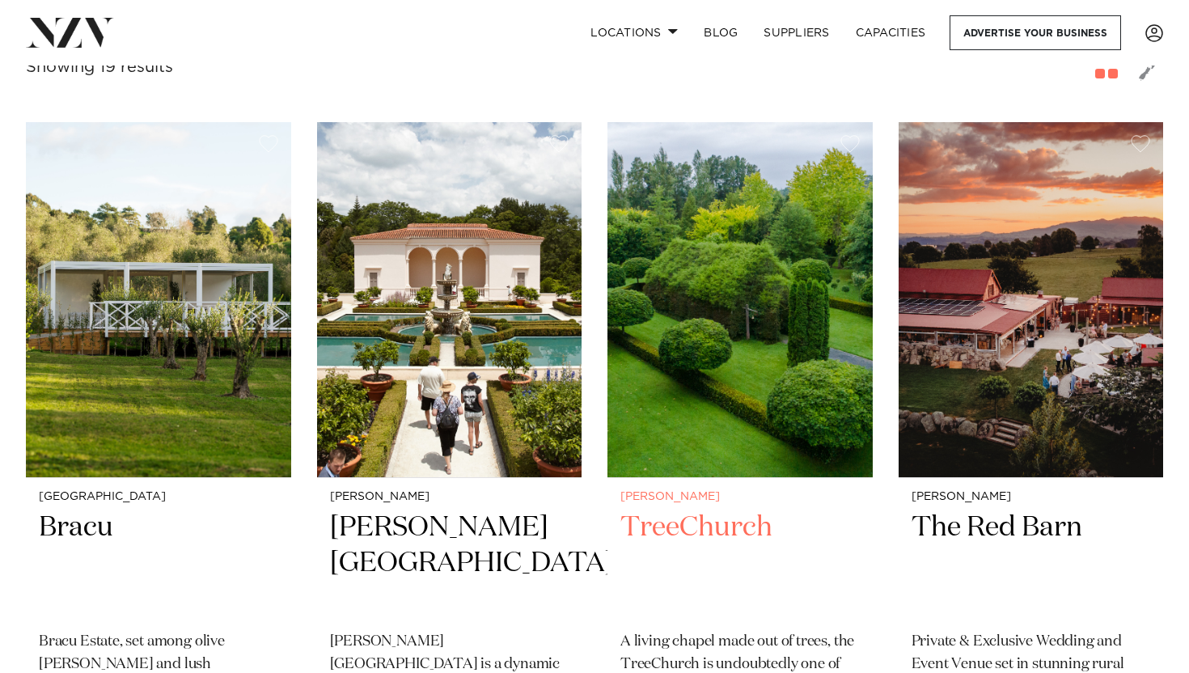
click at [761, 309] on img at bounding box center [740, 299] width 265 height 355
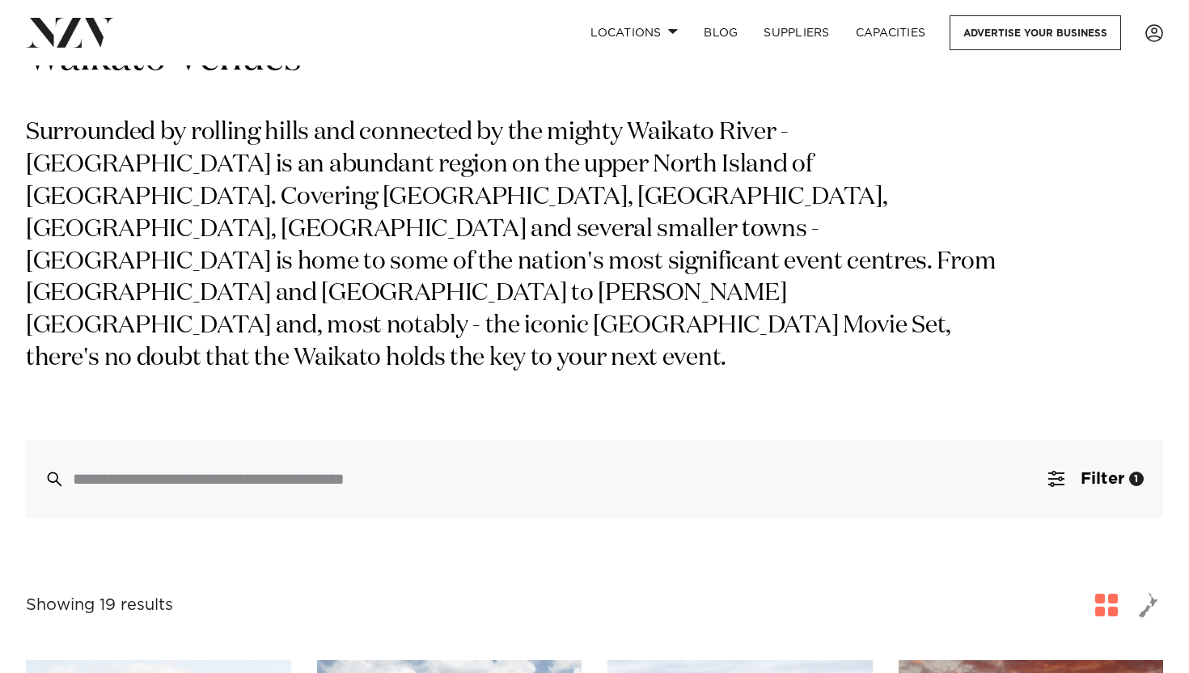
scroll to position [0, 0]
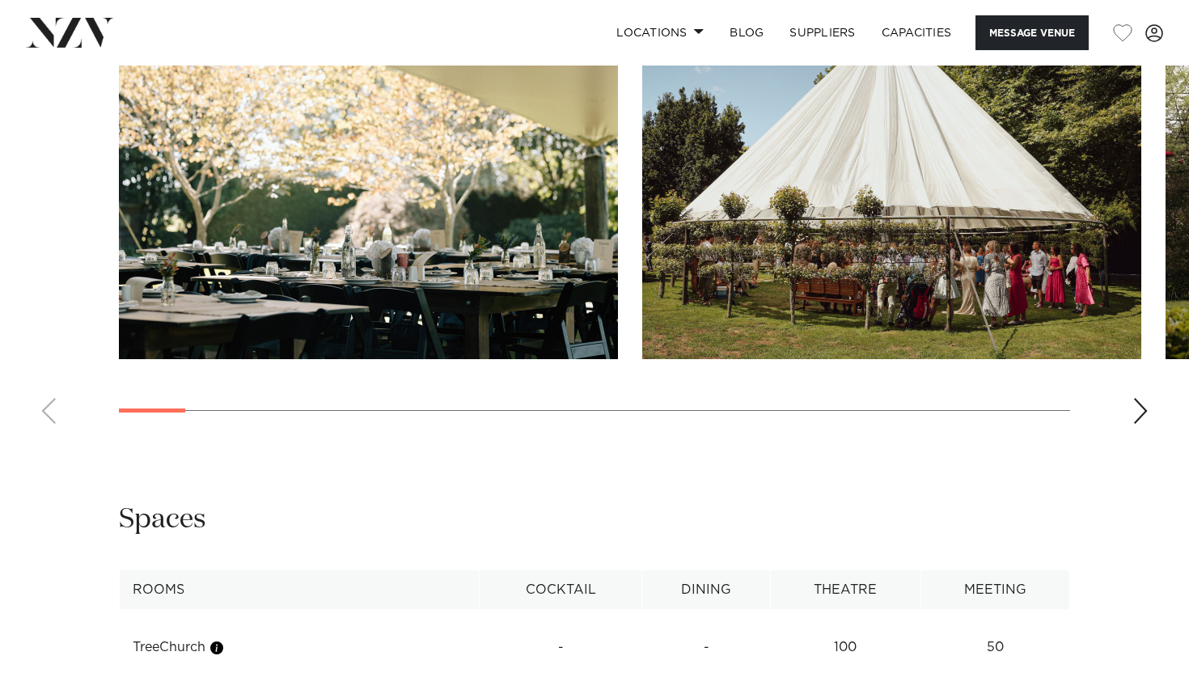
scroll to position [1705, 0]
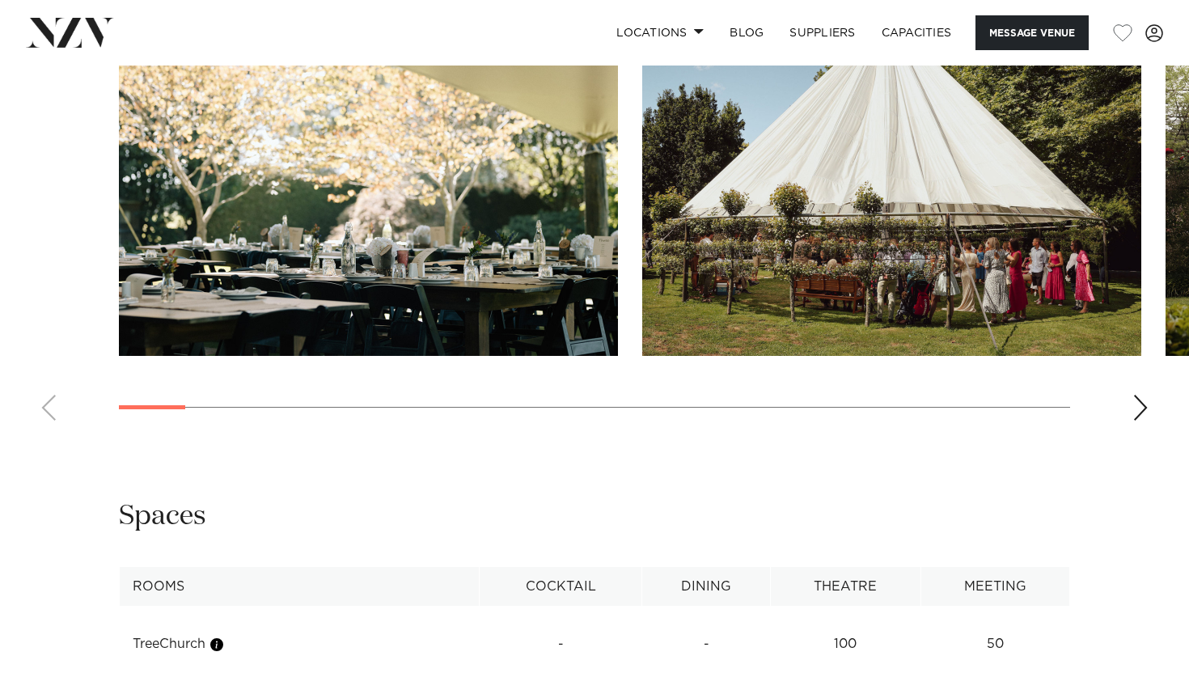
click at [1138, 418] on div "Next slide" at bounding box center [1141, 408] width 16 height 26
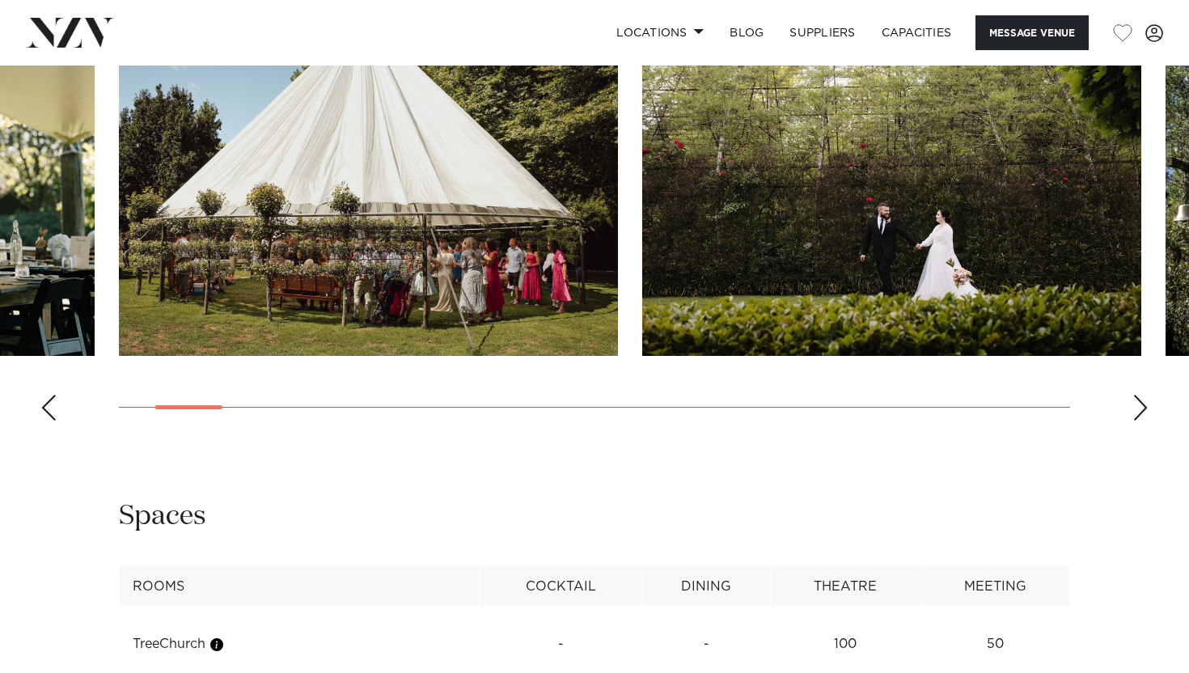
click at [1138, 418] on div "Next slide" at bounding box center [1141, 408] width 16 height 26
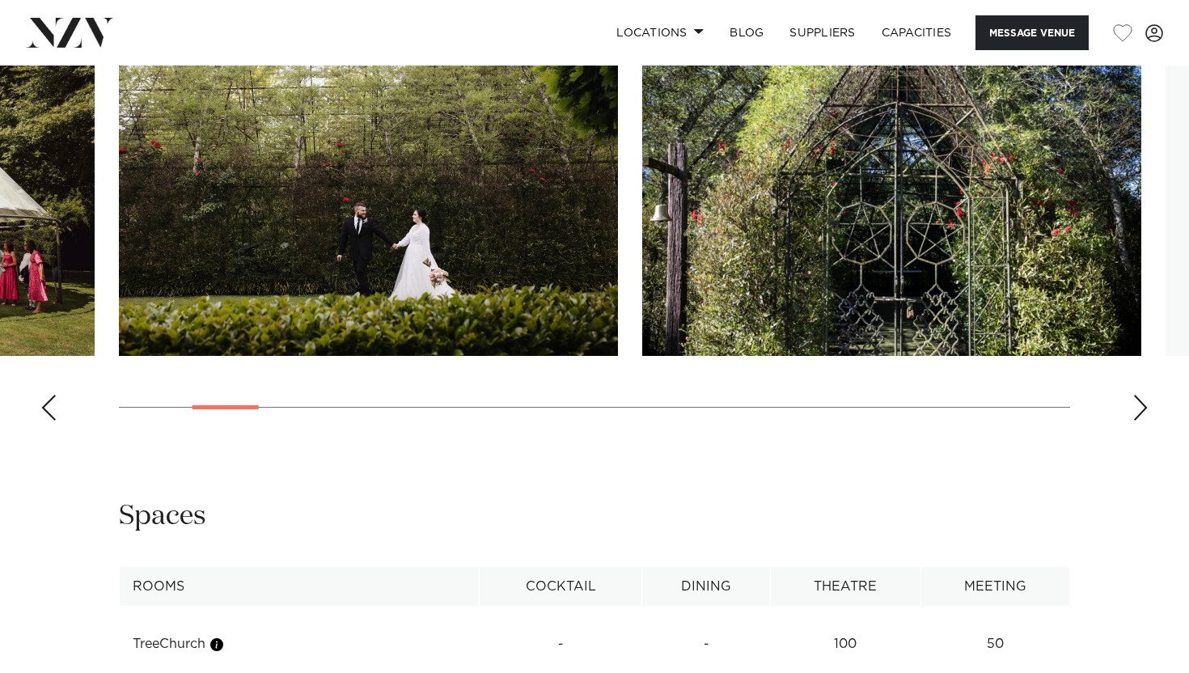
click at [1138, 418] on div "Next slide" at bounding box center [1141, 408] width 16 height 26
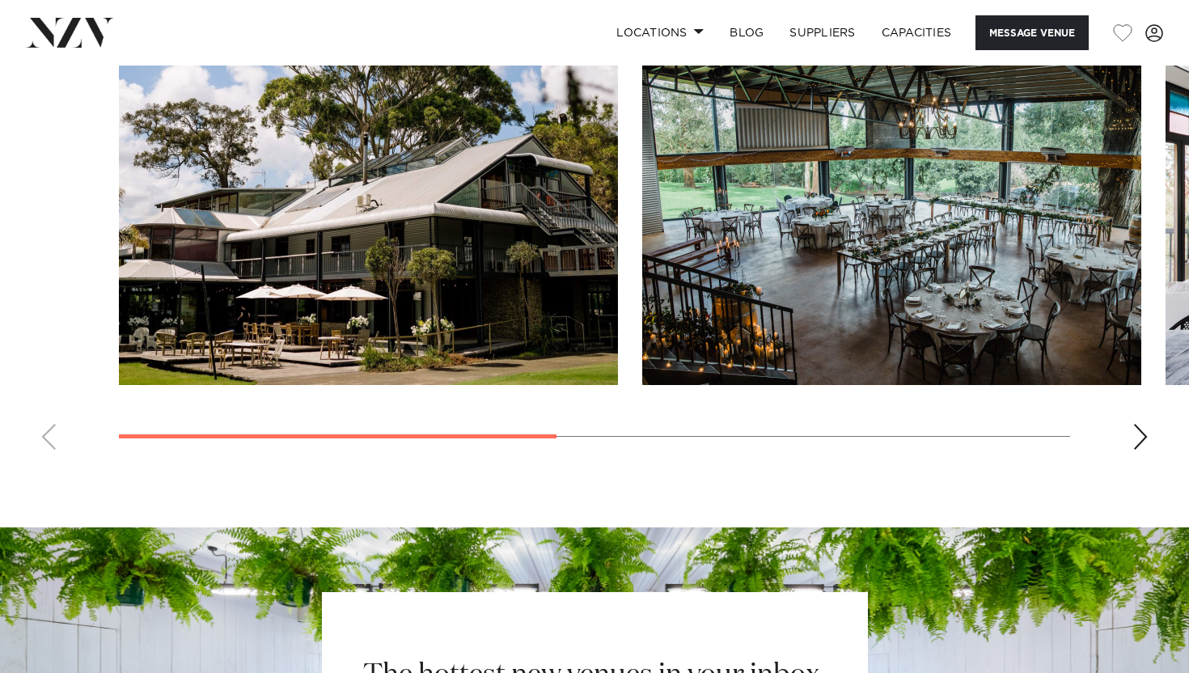
scroll to position [1280, 0]
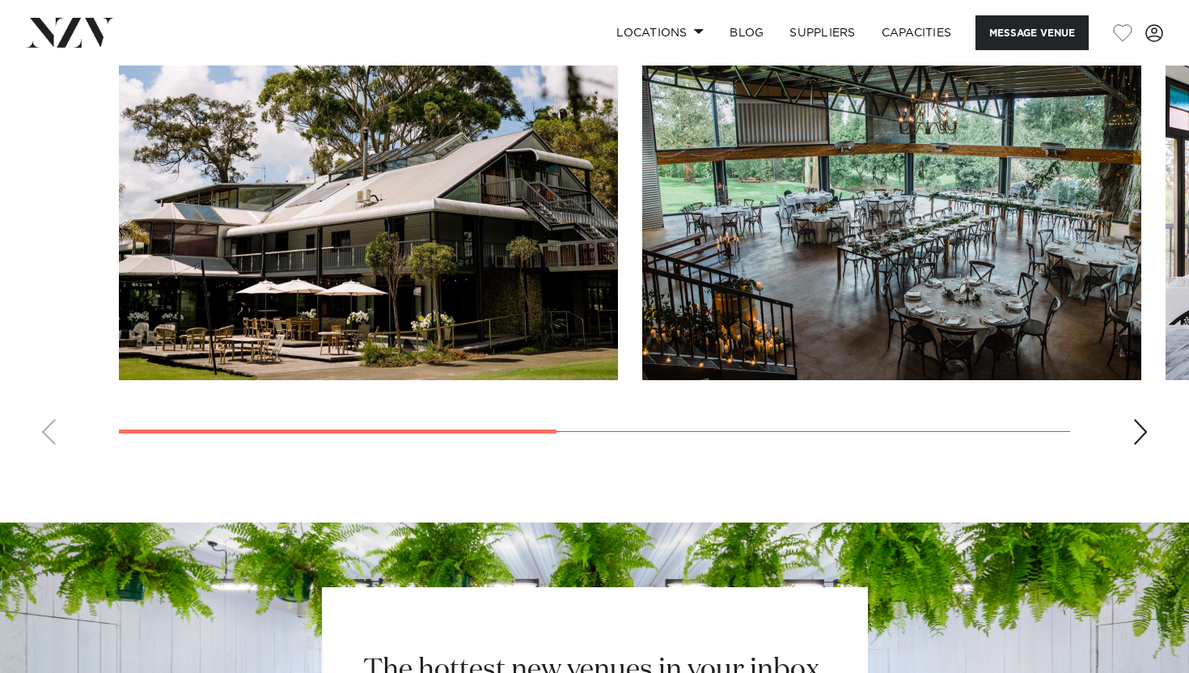
click at [1147, 426] on div "Next slide" at bounding box center [1141, 432] width 16 height 26
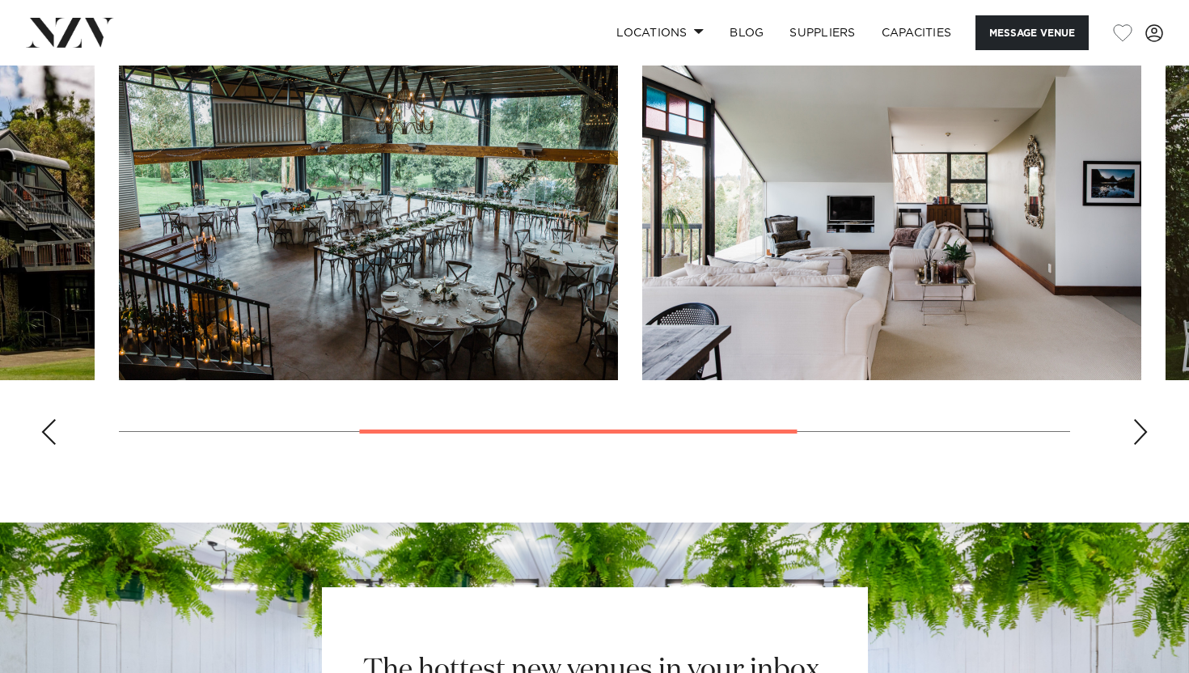
click at [1147, 426] on div "Next slide" at bounding box center [1141, 432] width 16 height 26
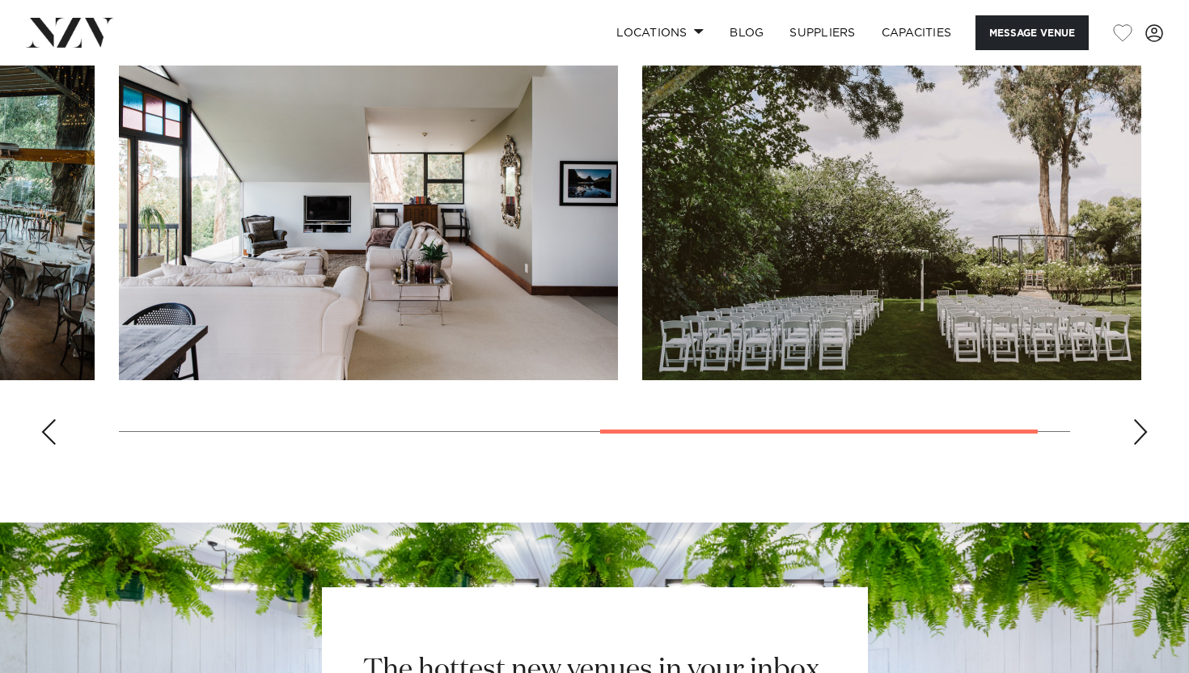
click at [1147, 426] on div "Next slide" at bounding box center [1141, 432] width 16 height 26
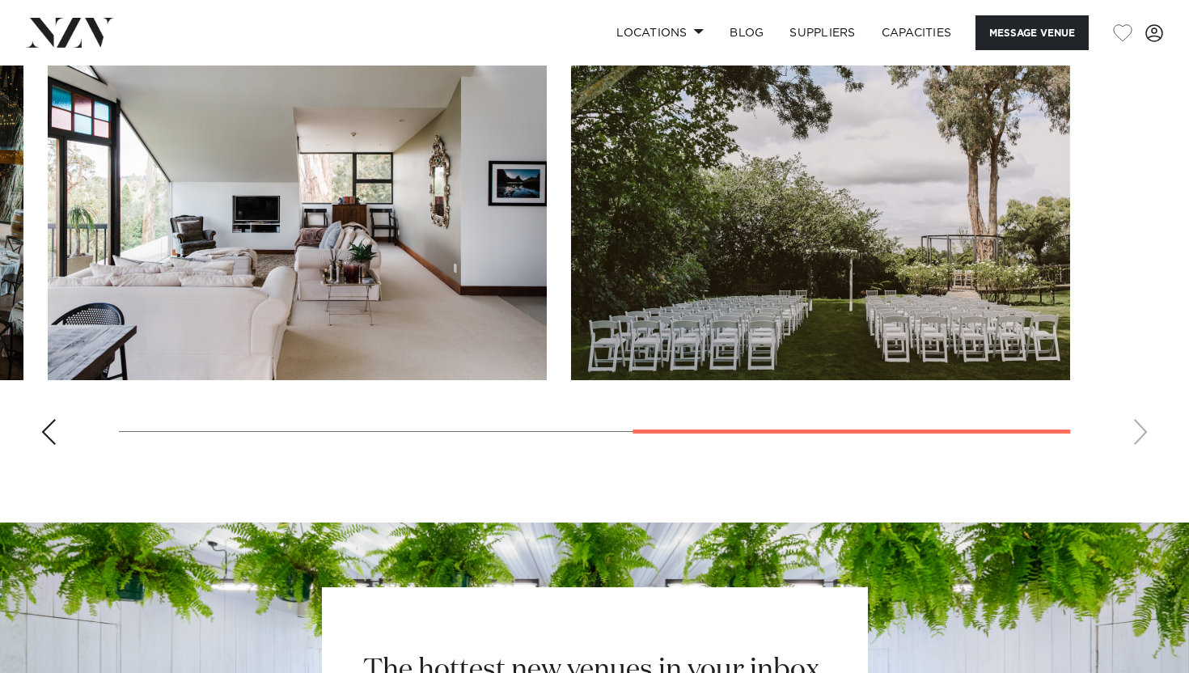
click at [1147, 426] on swiper-container at bounding box center [594, 236] width 1189 height 444
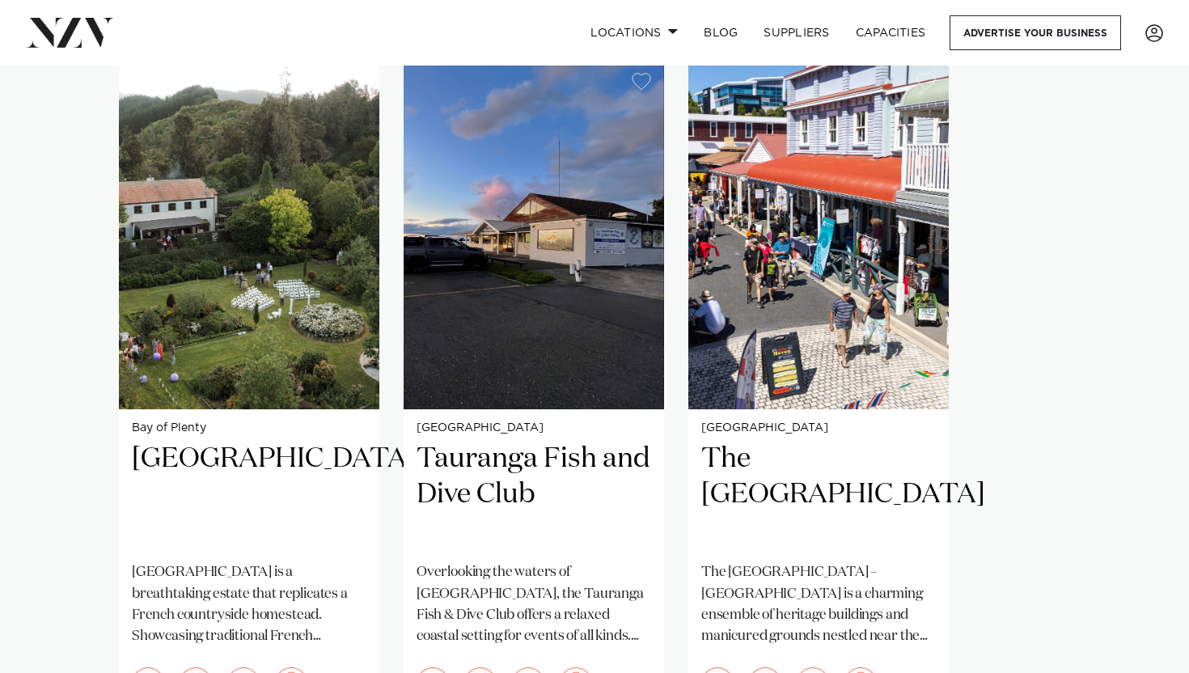
scroll to position [1150, 0]
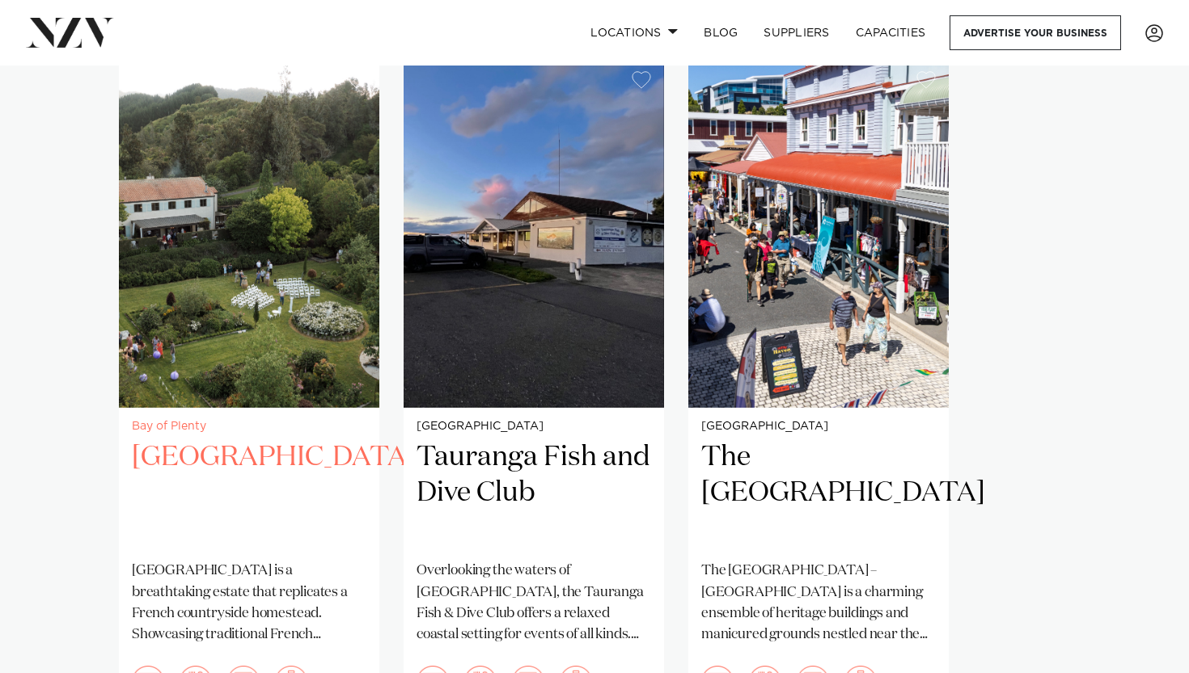
click at [162, 439] on h2 "Villa Vie" at bounding box center [249, 493] width 235 height 109
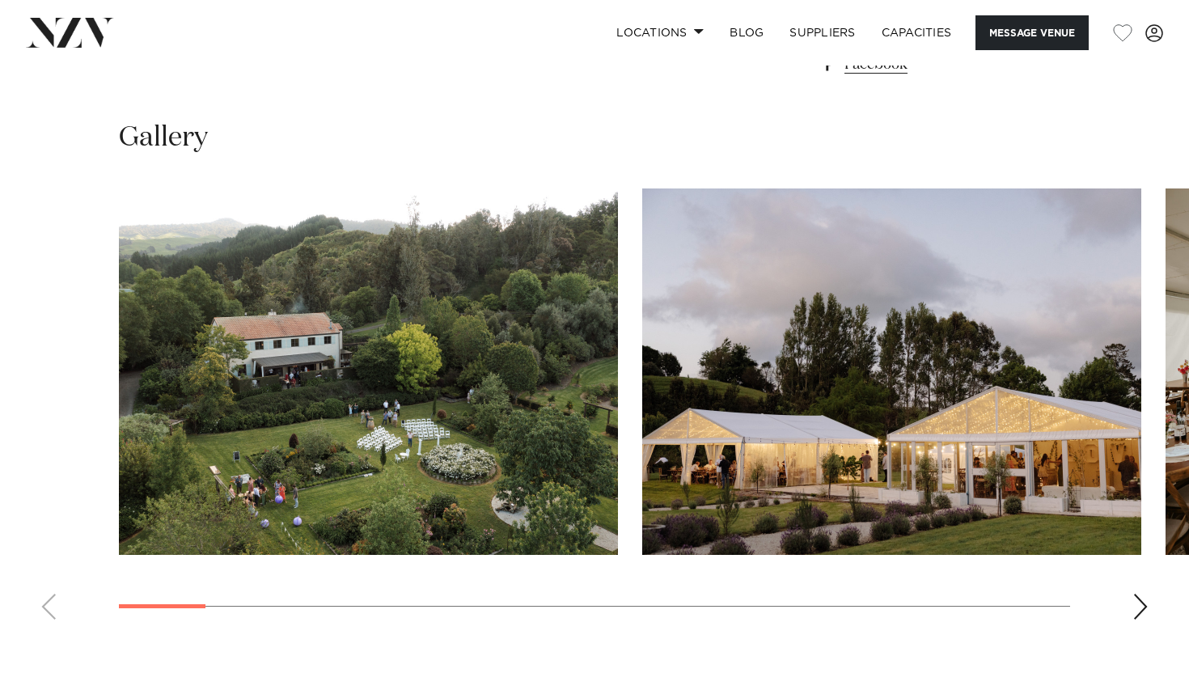
scroll to position [1422, 0]
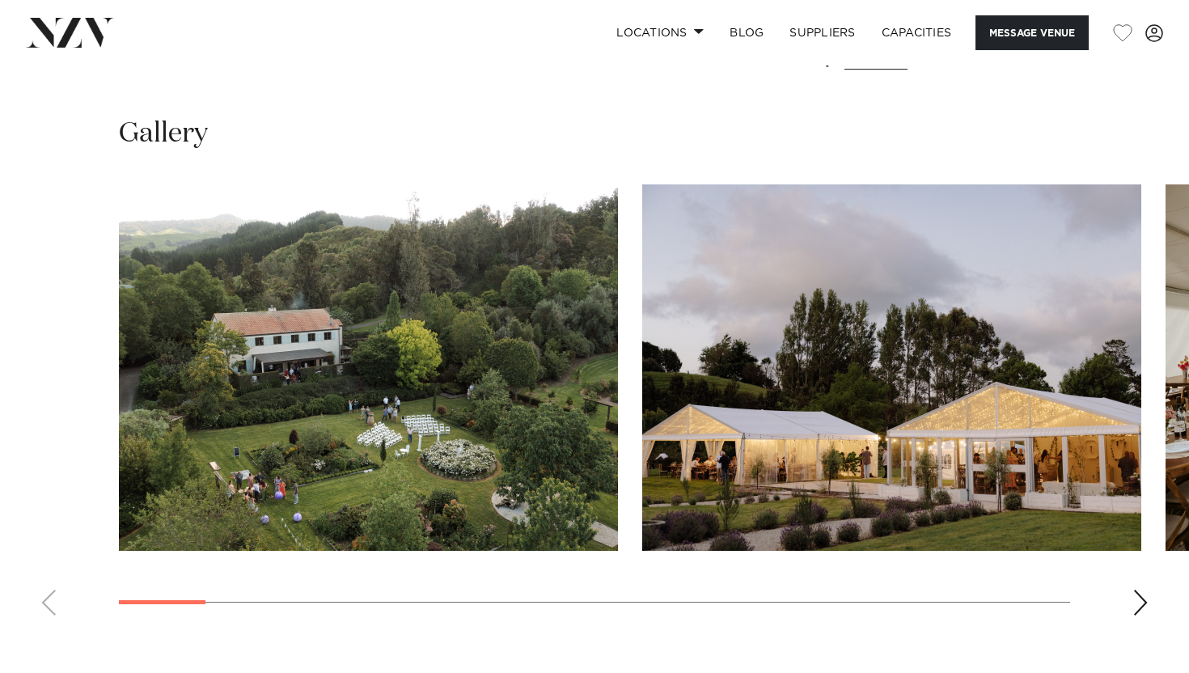
click at [1145, 590] on div "Next slide" at bounding box center [1141, 603] width 16 height 26
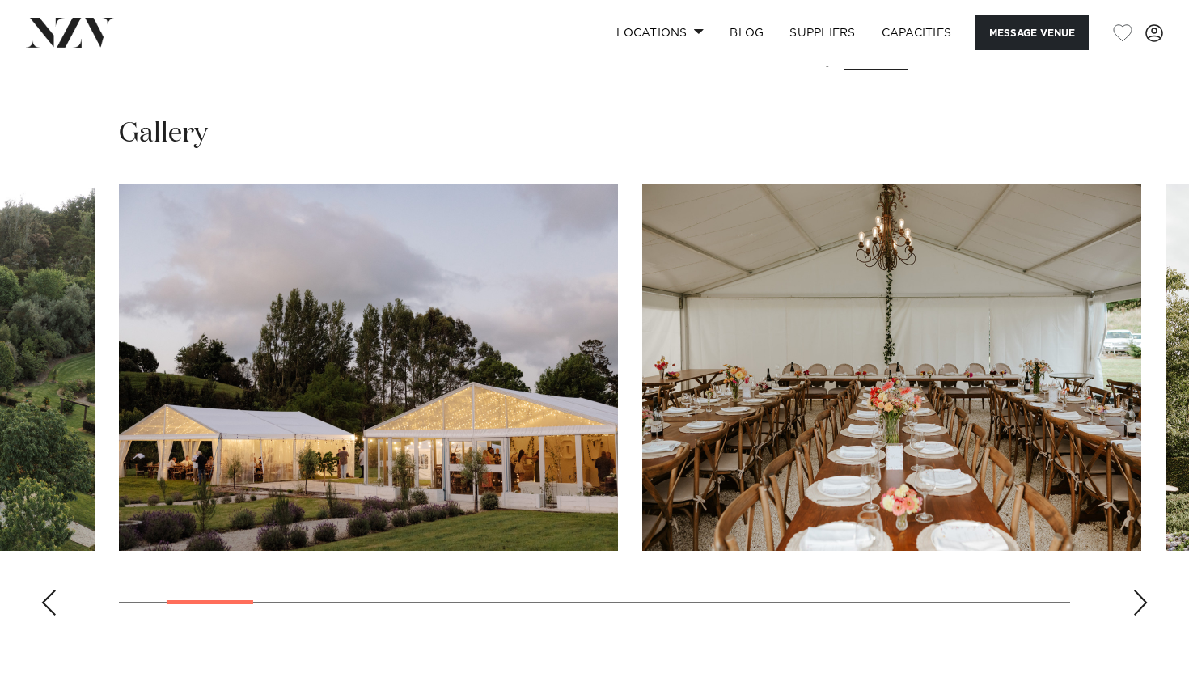
click at [1145, 590] on div "Next slide" at bounding box center [1141, 603] width 16 height 26
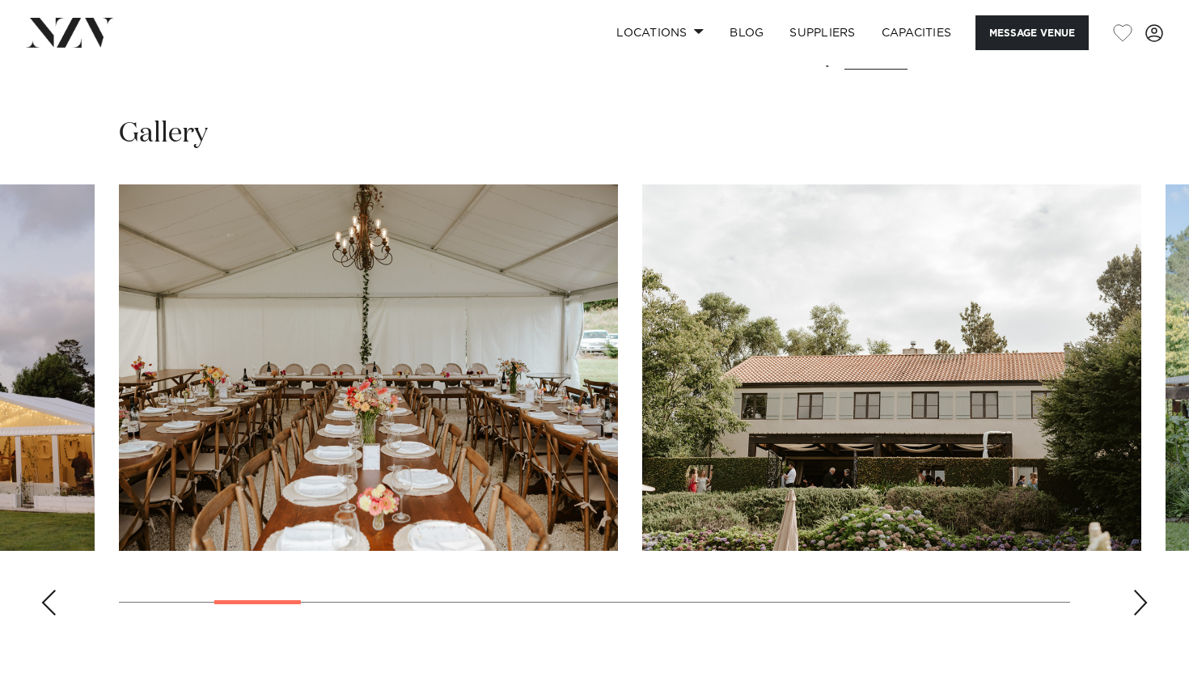
click at [1145, 590] on div "Next slide" at bounding box center [1141, 603] width 16 height 26
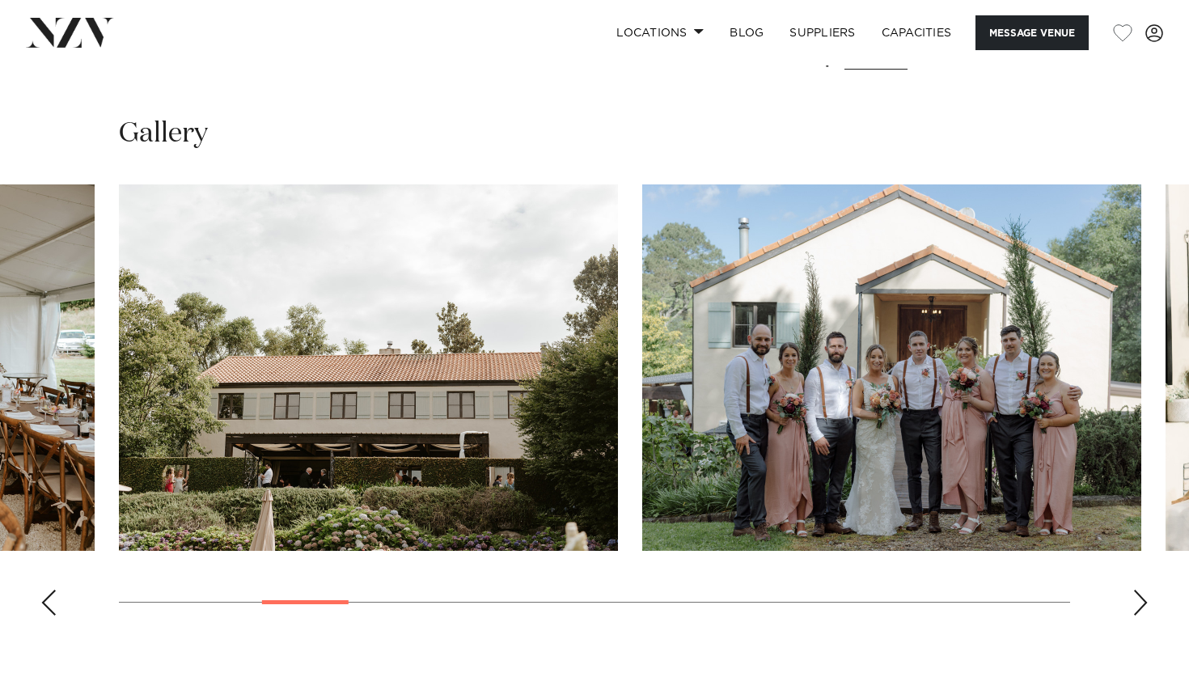
click at [1145, 590] on div "Next slide" at bounding box center [1141, 603] width 16 height 26
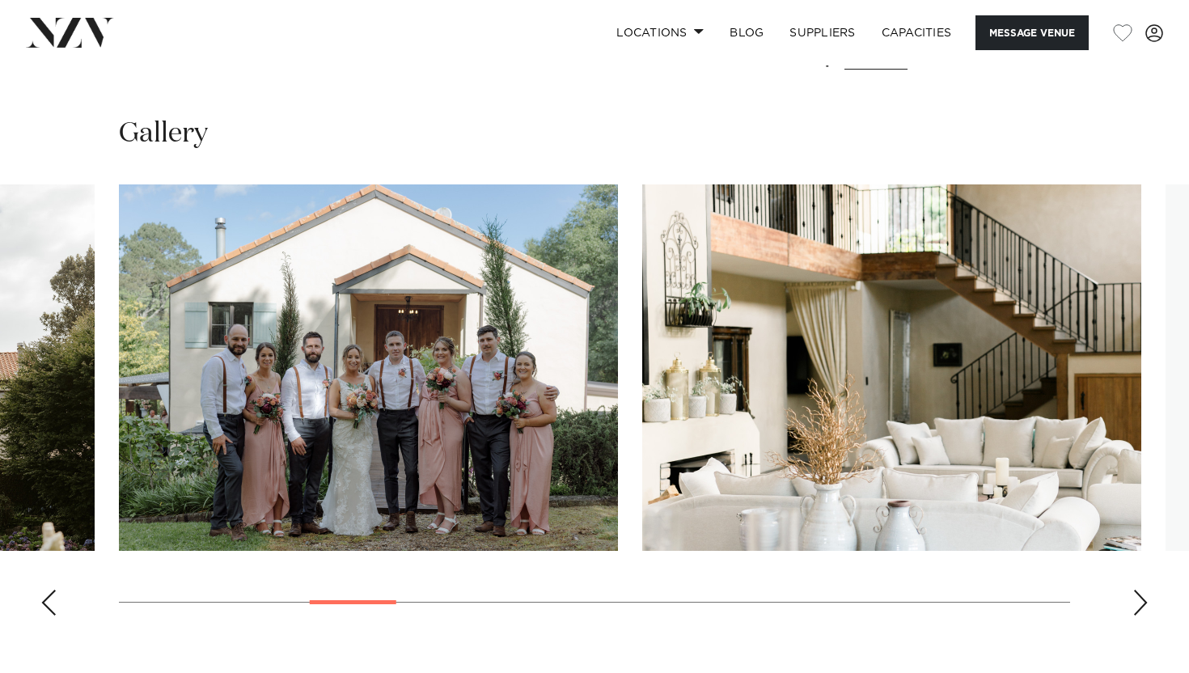
click at [1145, 590] on div "Next slide" at bounding box center [1141, 603] width 16 height 26
